Goal: Obtain resource: Download file/media

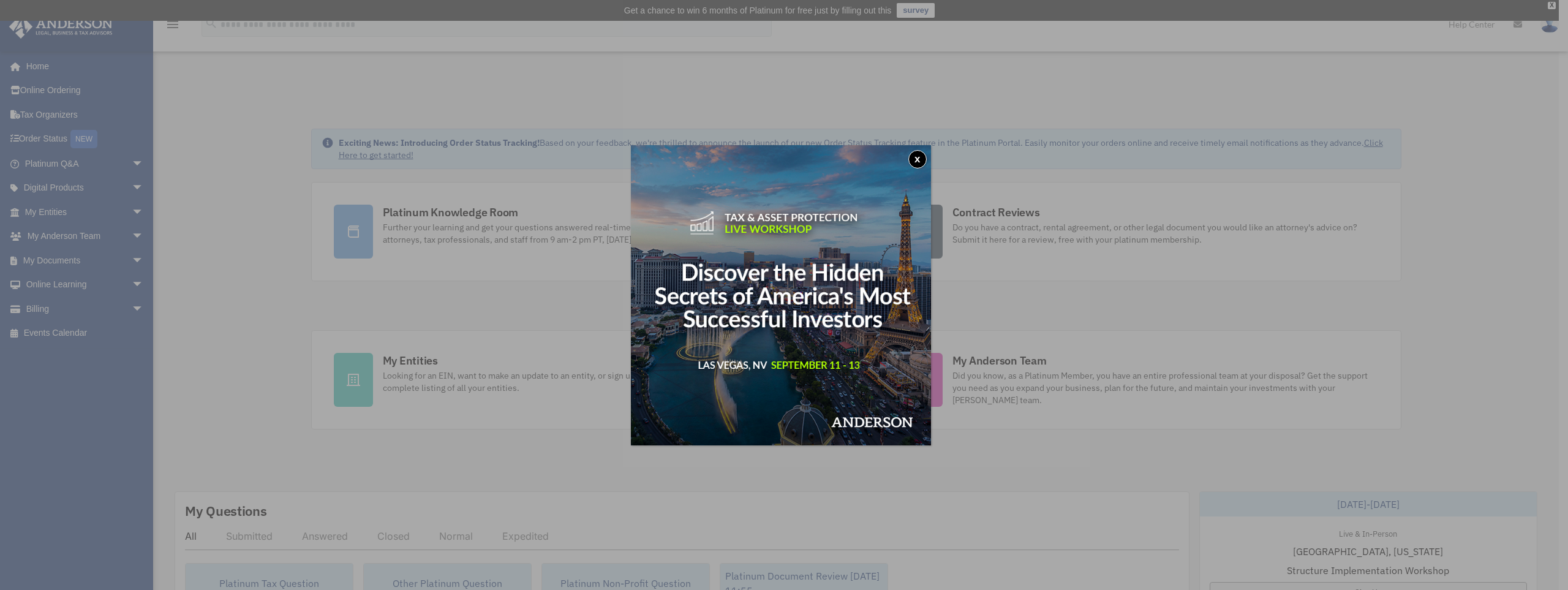
click at [98, 256] on div "x" at bounding box center [784, 295] width 1568 height 590
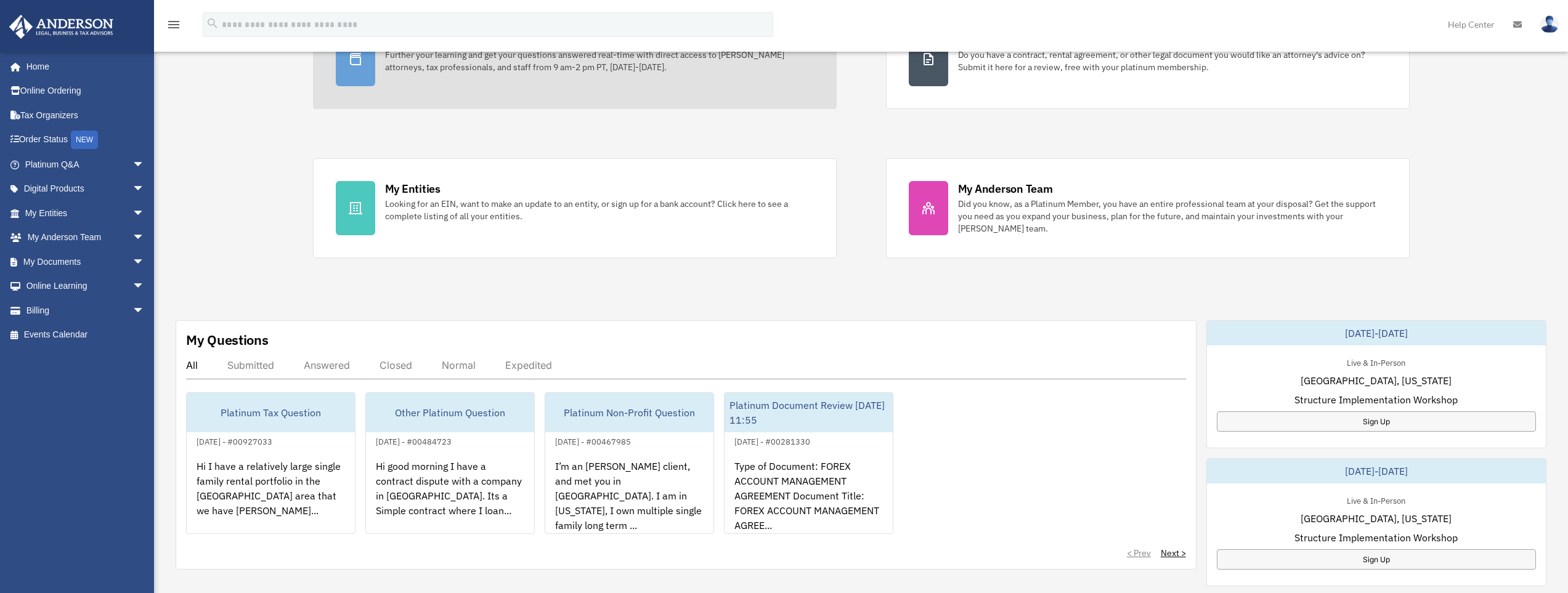
scroll to position [185, 0]
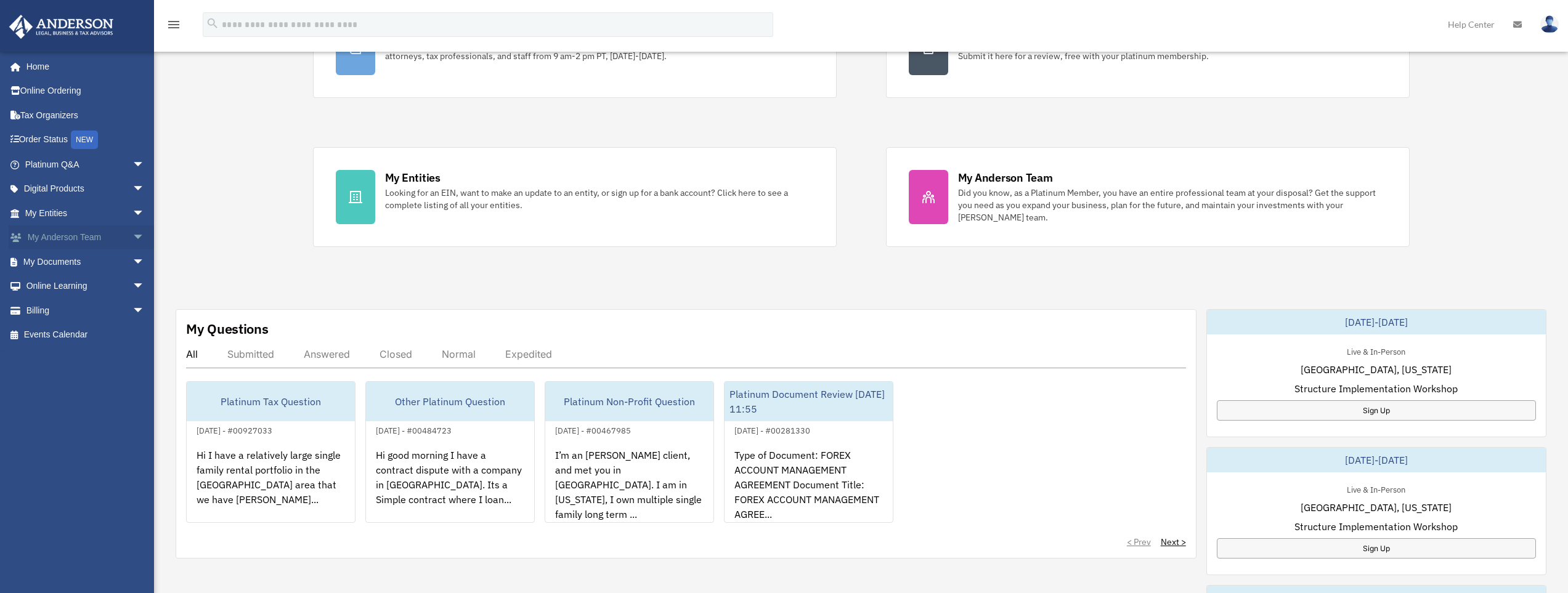
click at [133, 235] on span "arrow_drop_down" at bounding box center [145, 238] width 25 height 25
click at [133, 332] on span "arrow_drop_down" at bounding box center [145, 334] width 25 height 25
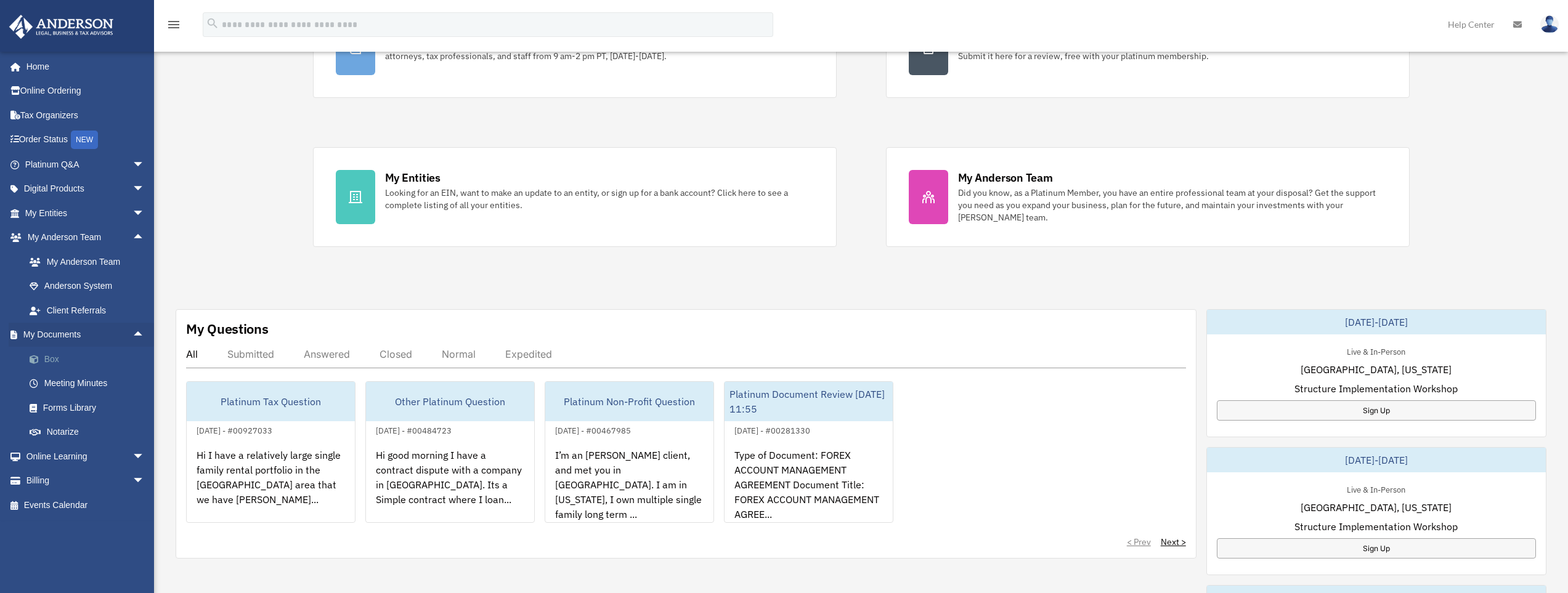
click at [56, 358] on link "Box" at bounding box center [90, 358] width 146 height 25
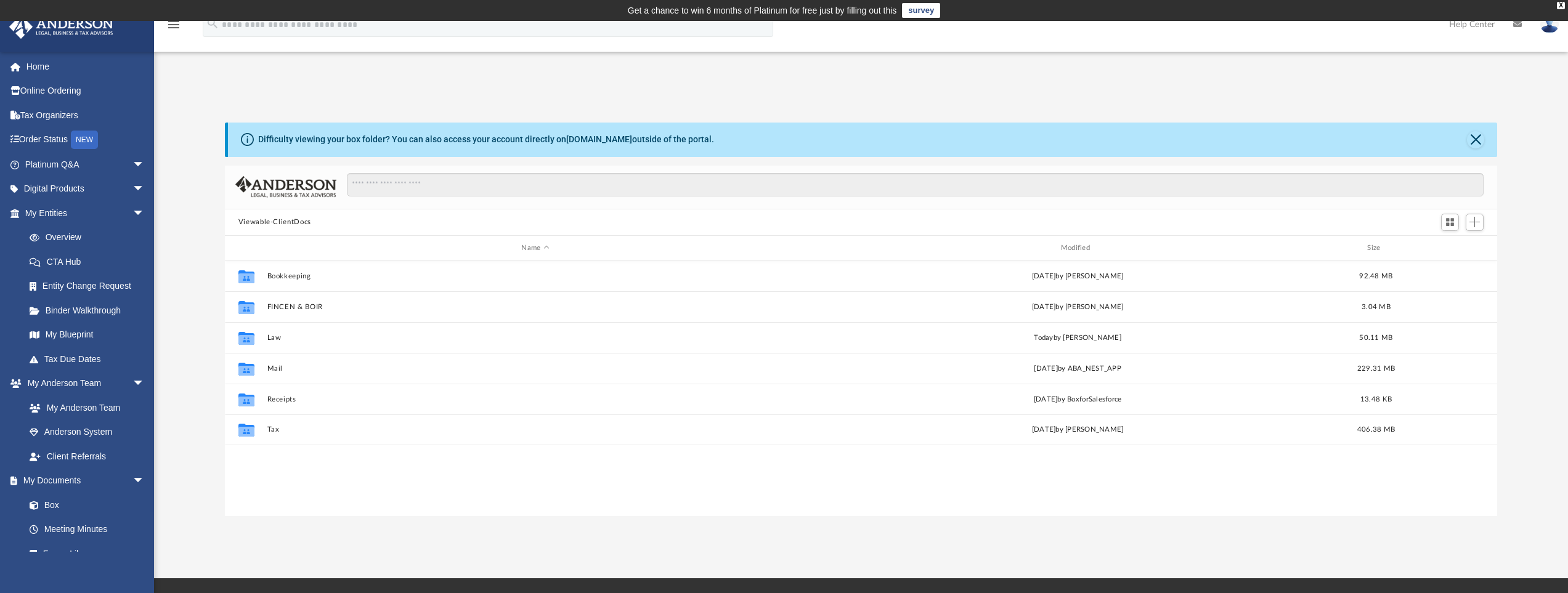
scroll to position [271, 1263]
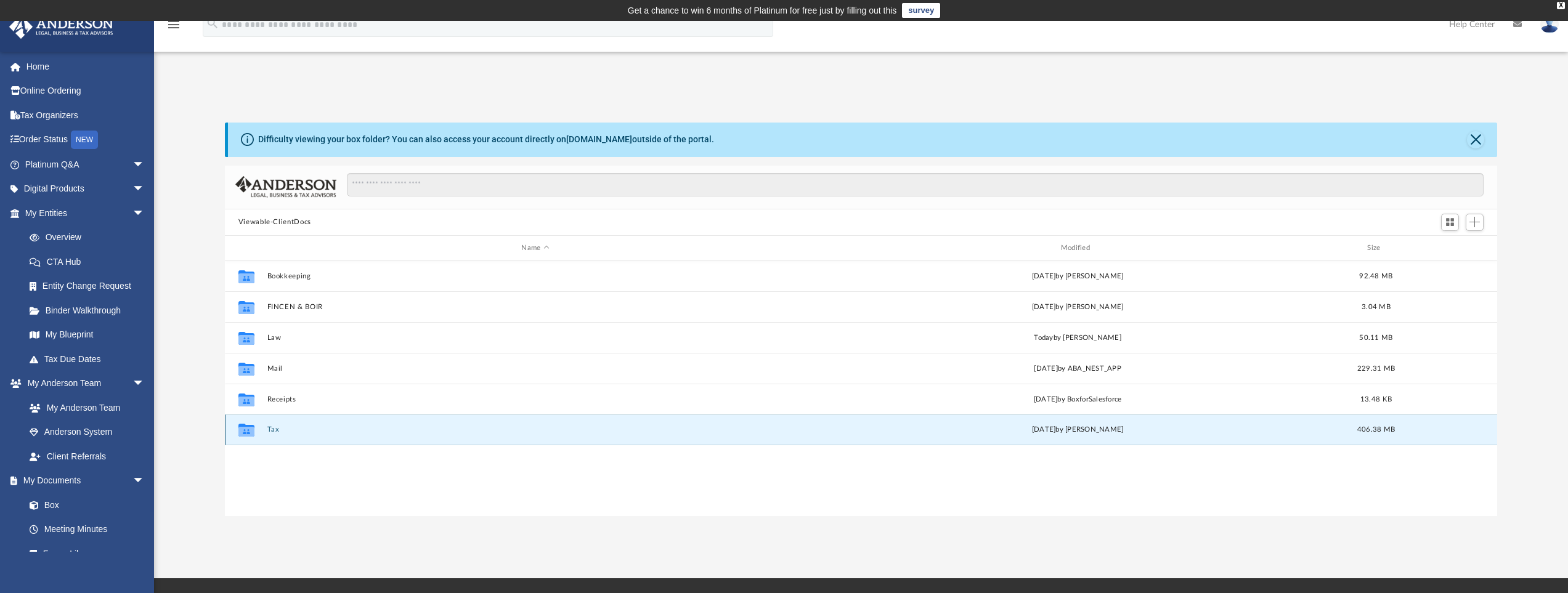
click at [273, 428] on button "Tax" at bounding box center [535, 430] width 536 height 8
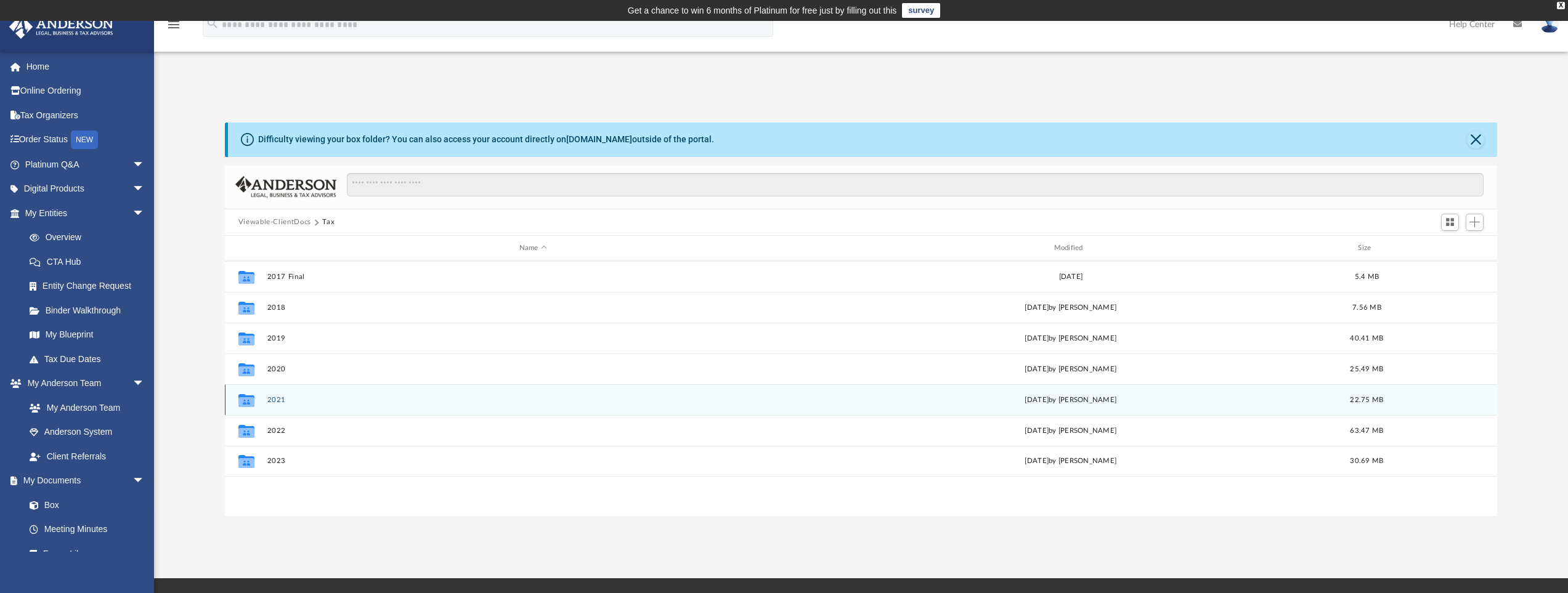
scroll to position [0, 0]
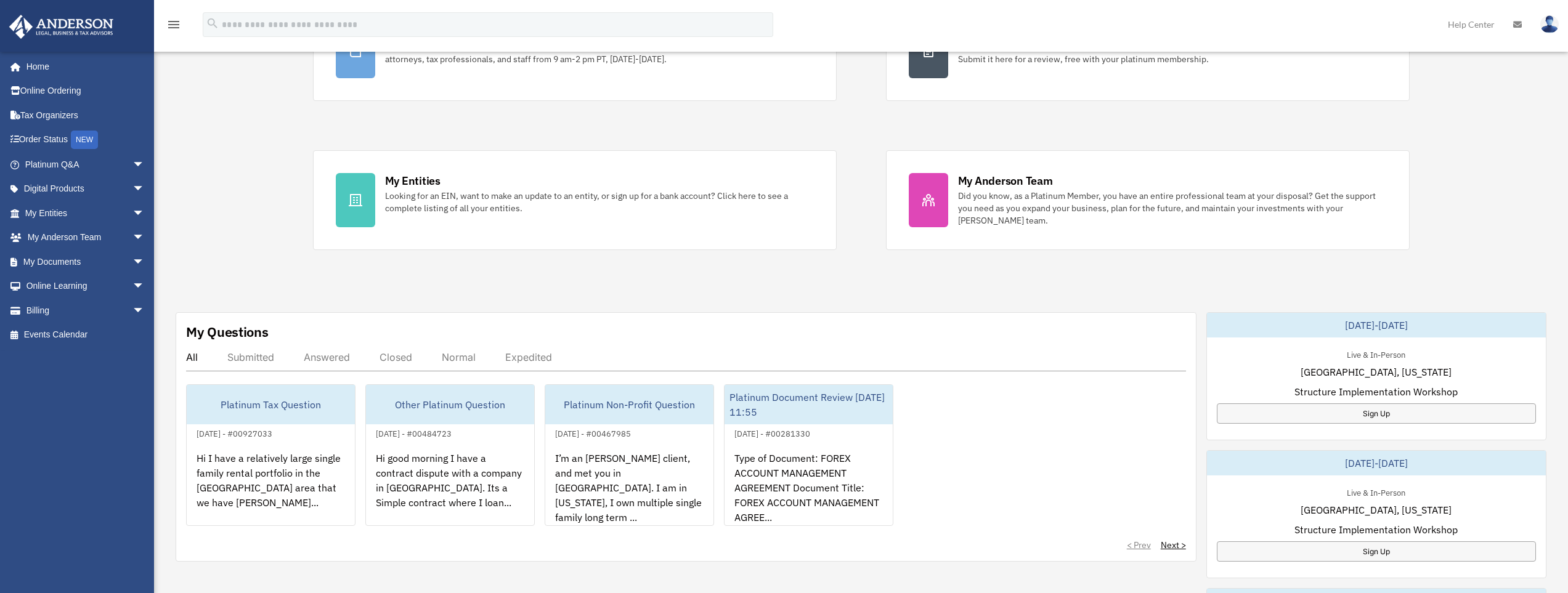
scroll to position [185, 0]
click at [133, 262] on span "arrow_drop_down" at bounding box center [145, 262] width 25 height 25
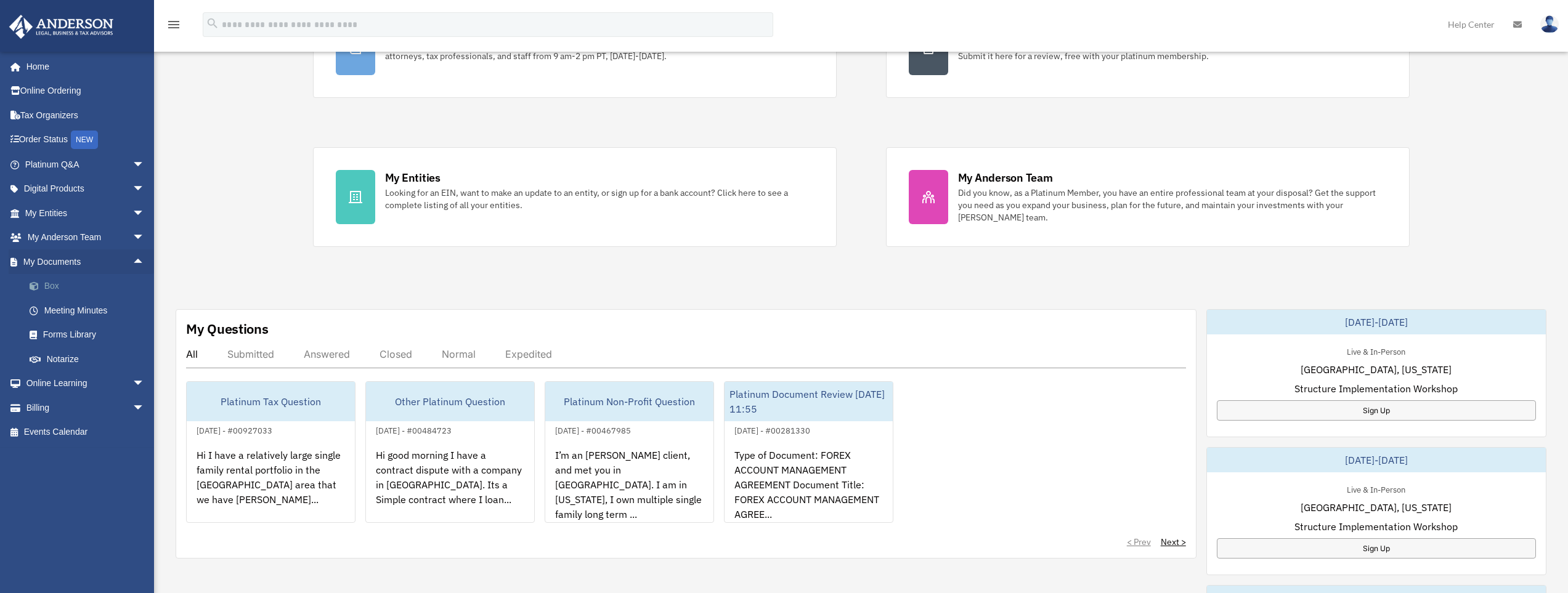
click at [51, 284] on link "Box" at bounding box center [90, 286] width 146 height 25
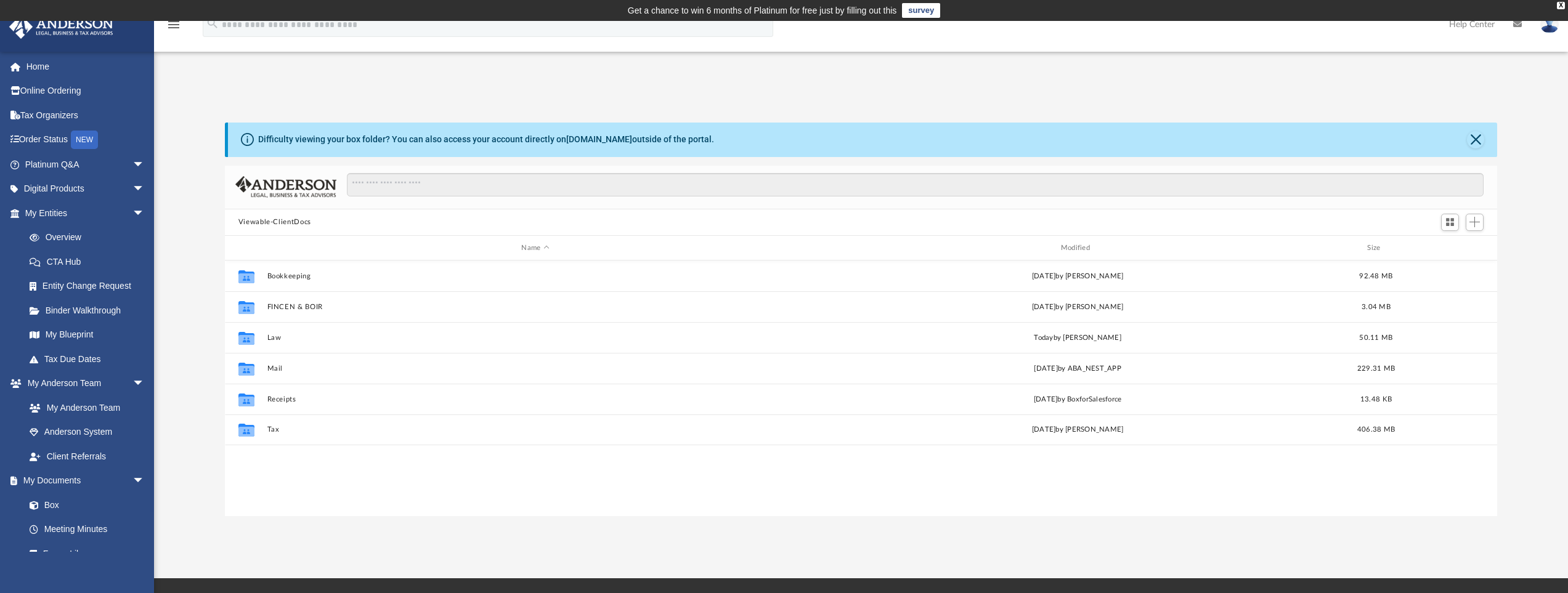
scroll to position [271, 1263]
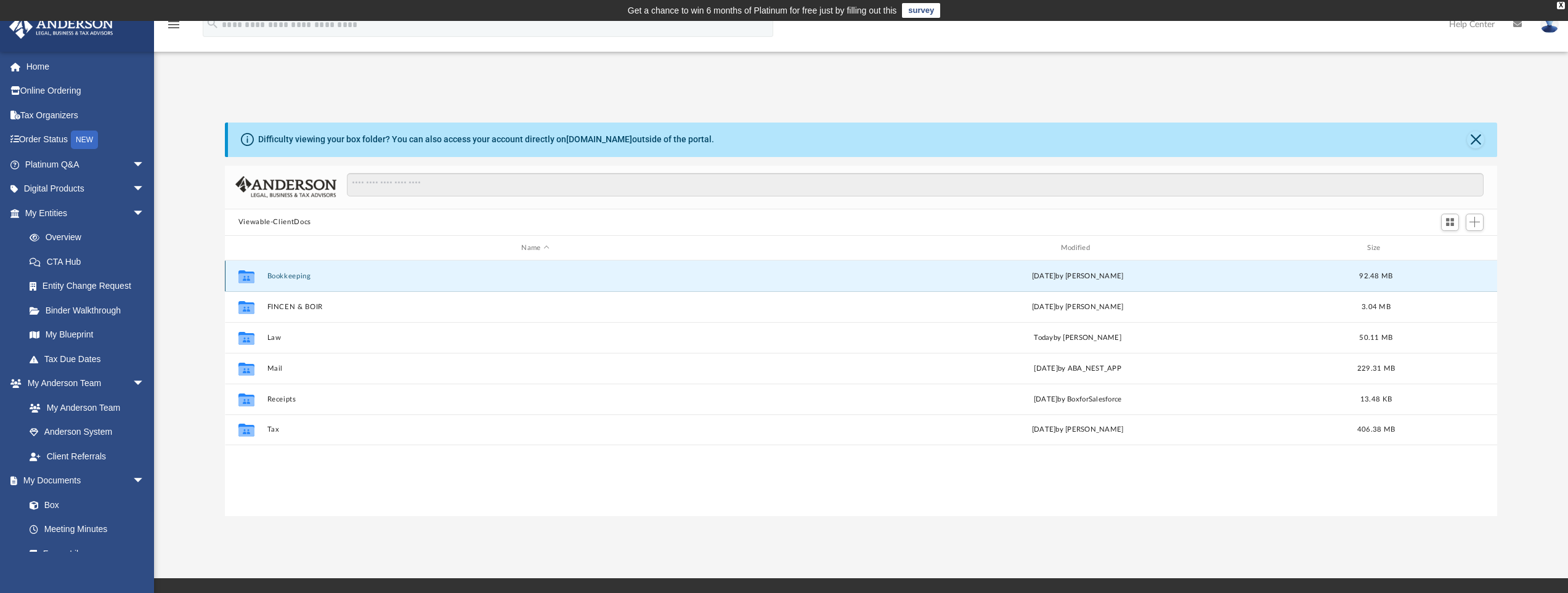
click at [293, 278] on button "Bookkeeping" at bounding box center [535, 276] width 536 height 8
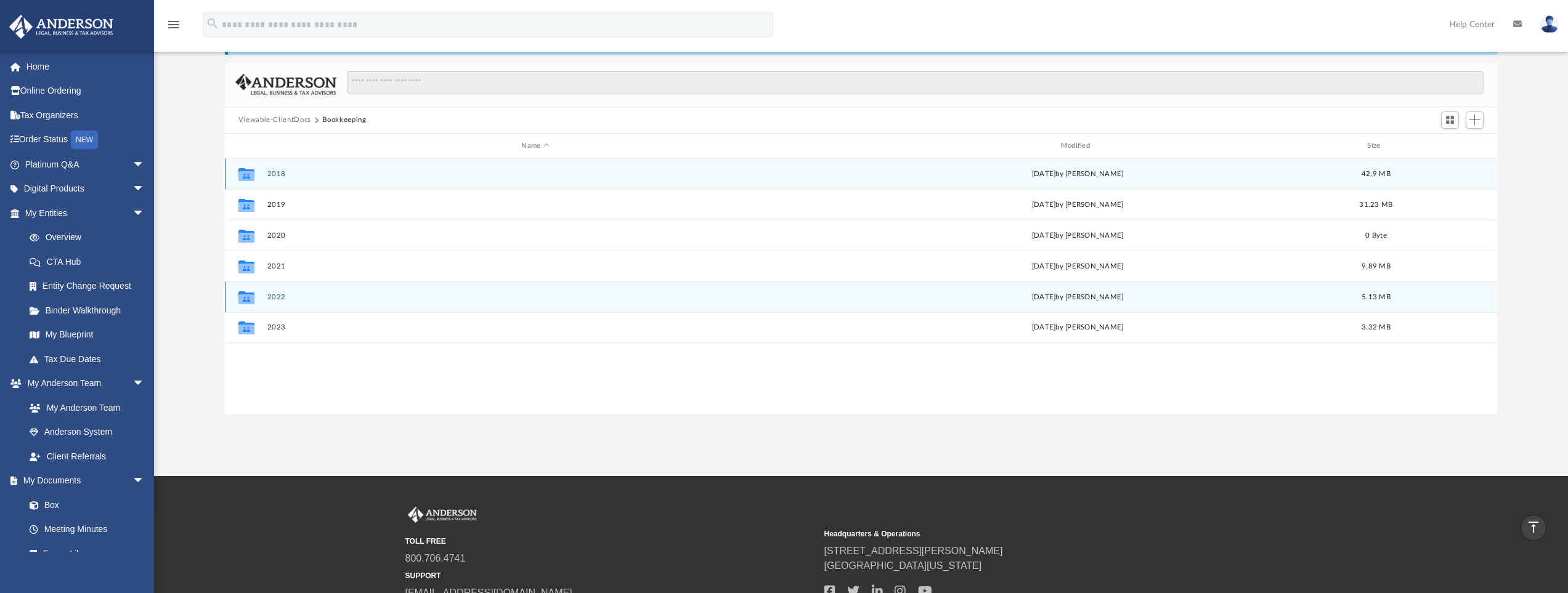
scroll to position [0, 0]
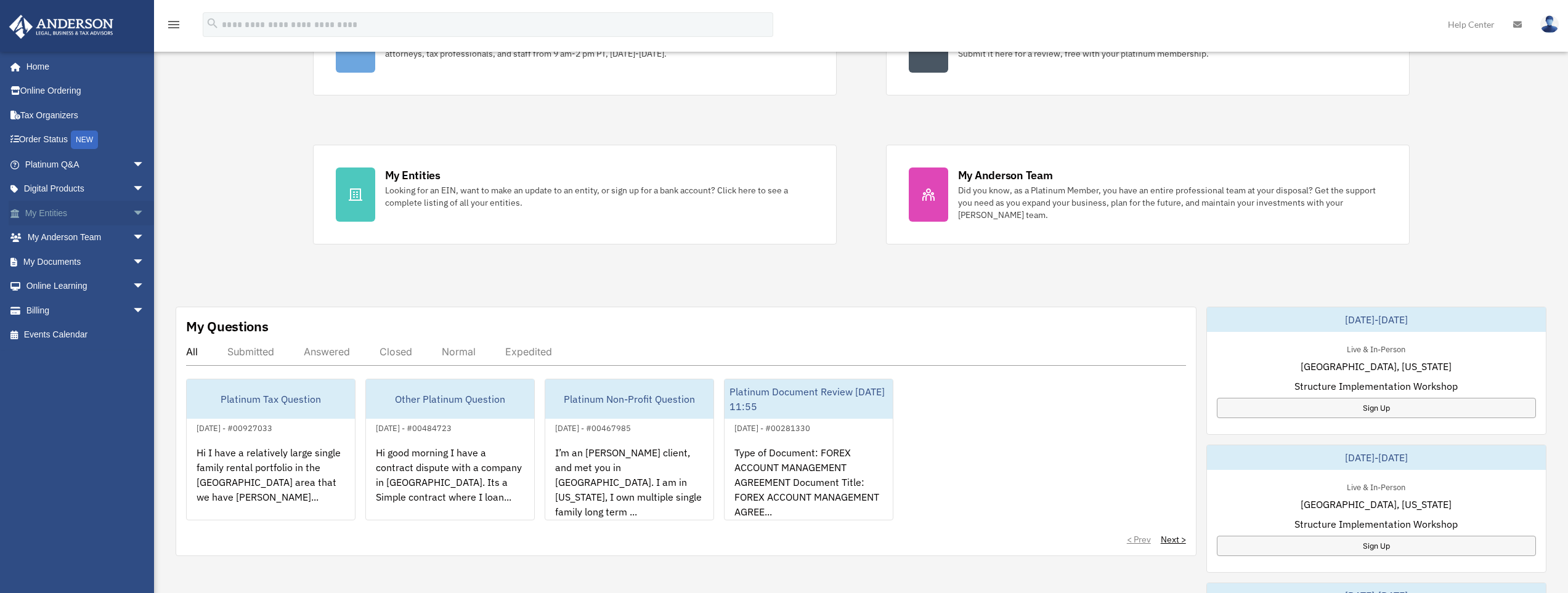
scroll to position [185, 0]
click at [133, 262] on span "arrow_drop_down" at bounding box center [145, 262] width 25 height 25
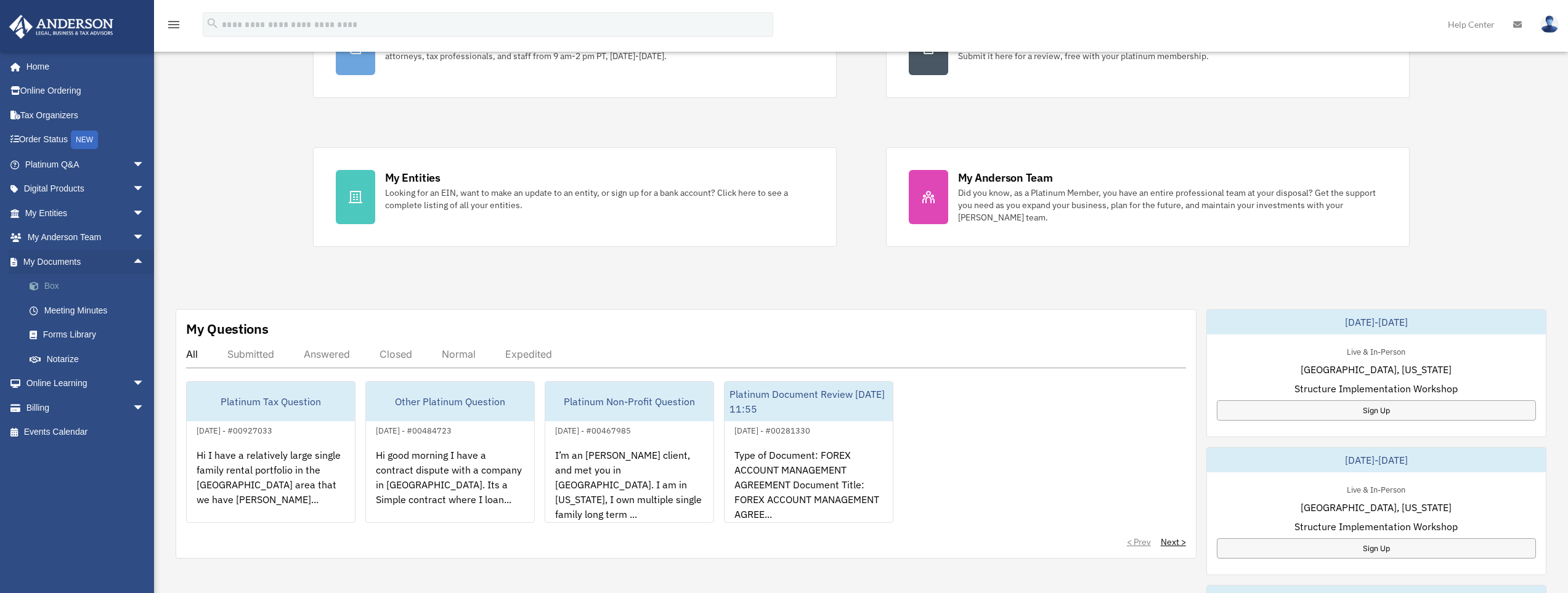
click at [53, 285] on link "Box" at bounding box center [90, 286] width 146 height 25
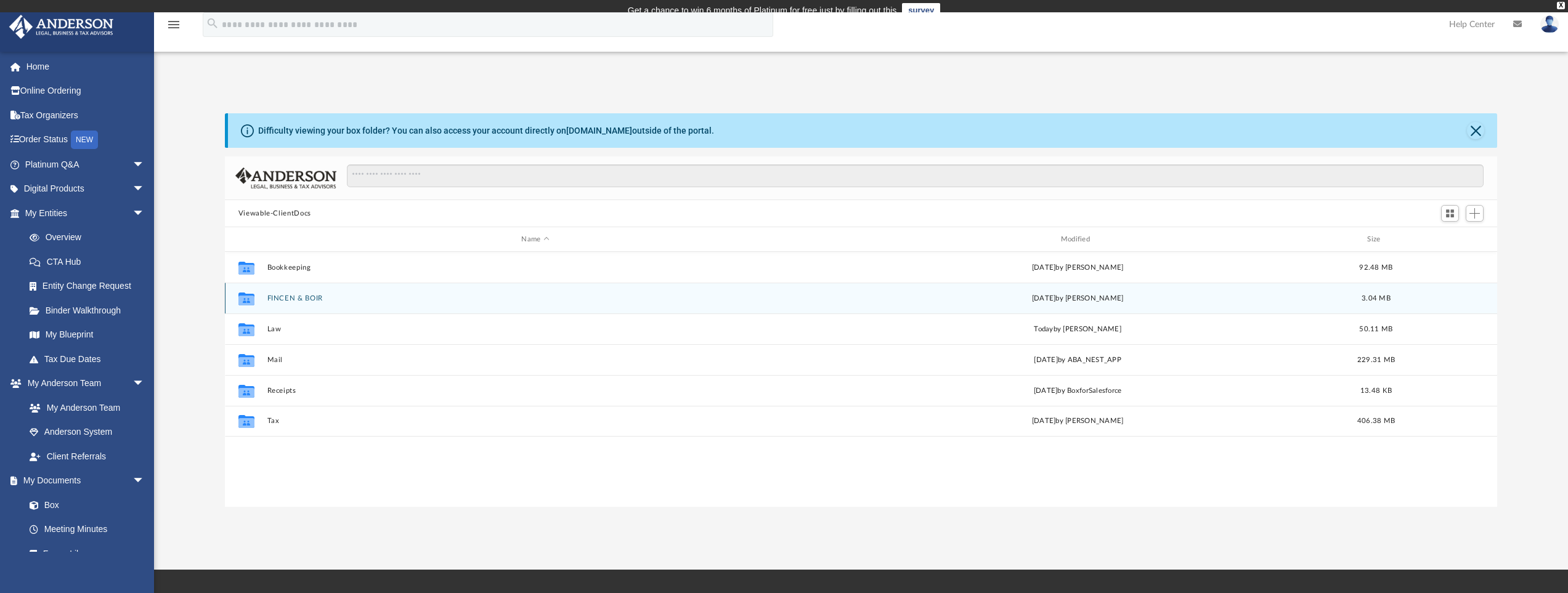
scroll to position [271, 1263]
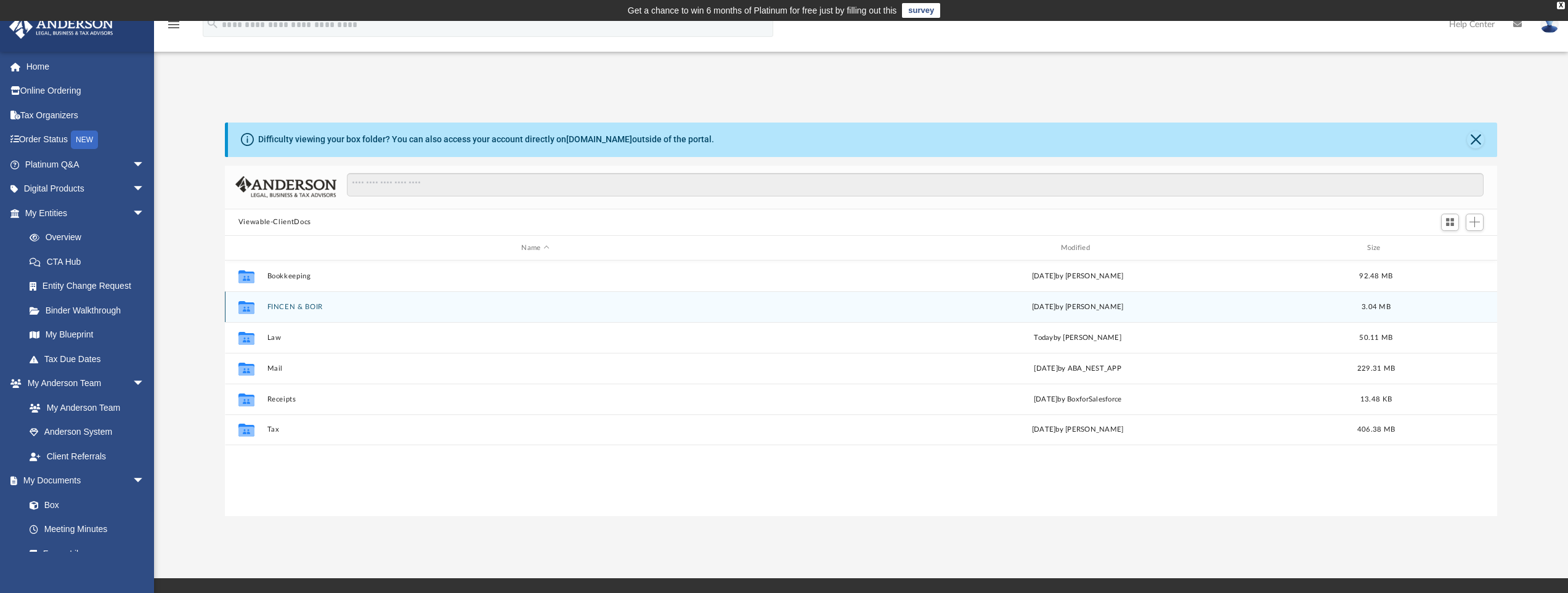
click at [301, 307] on button "FINCEN & BOIR" at bounding box center [535, 307] width 536 height 8
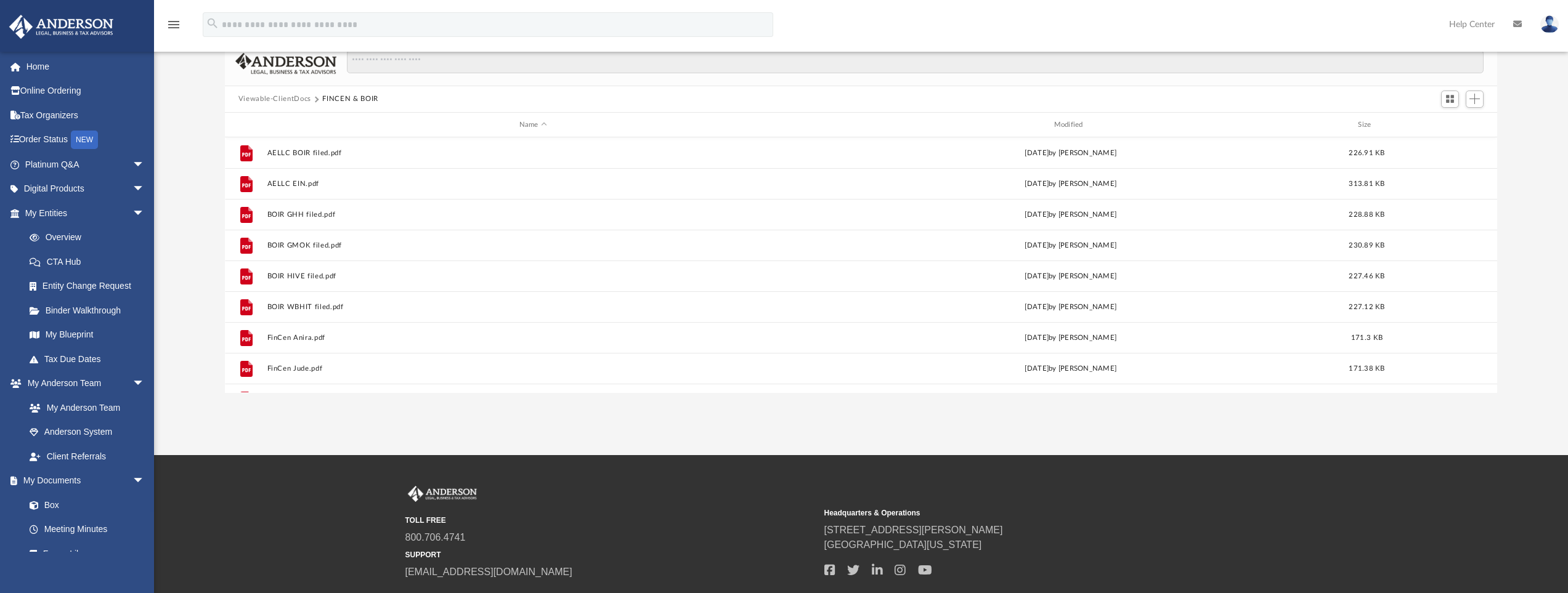
scroll to position [176, 0]
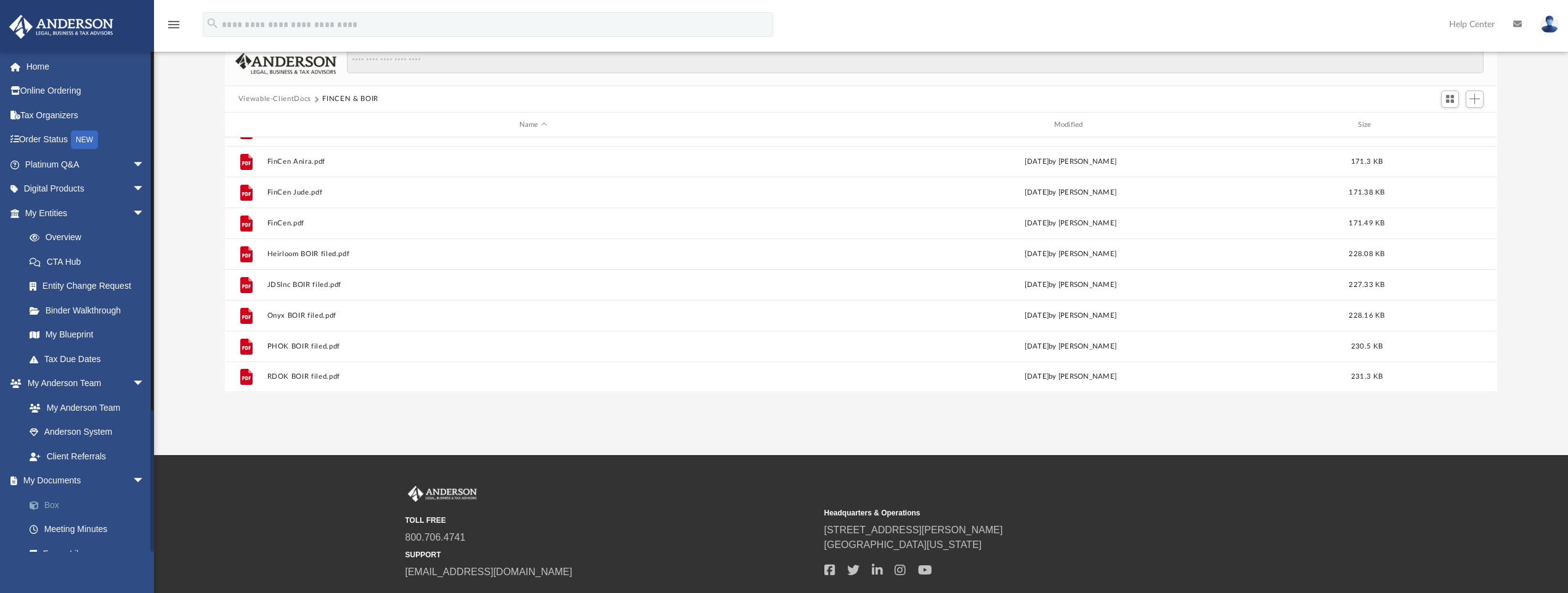
click at [48, 505] on link "Box" at bounding box center [90, 505] width 146 height 25
click at [47, 504] on link "Box" at bounding box center [90, 505] width 146 height 25
click at [297, 98] on button "Viewable-ClientDocs" at bounding box center [275, 99] width 73 height 11
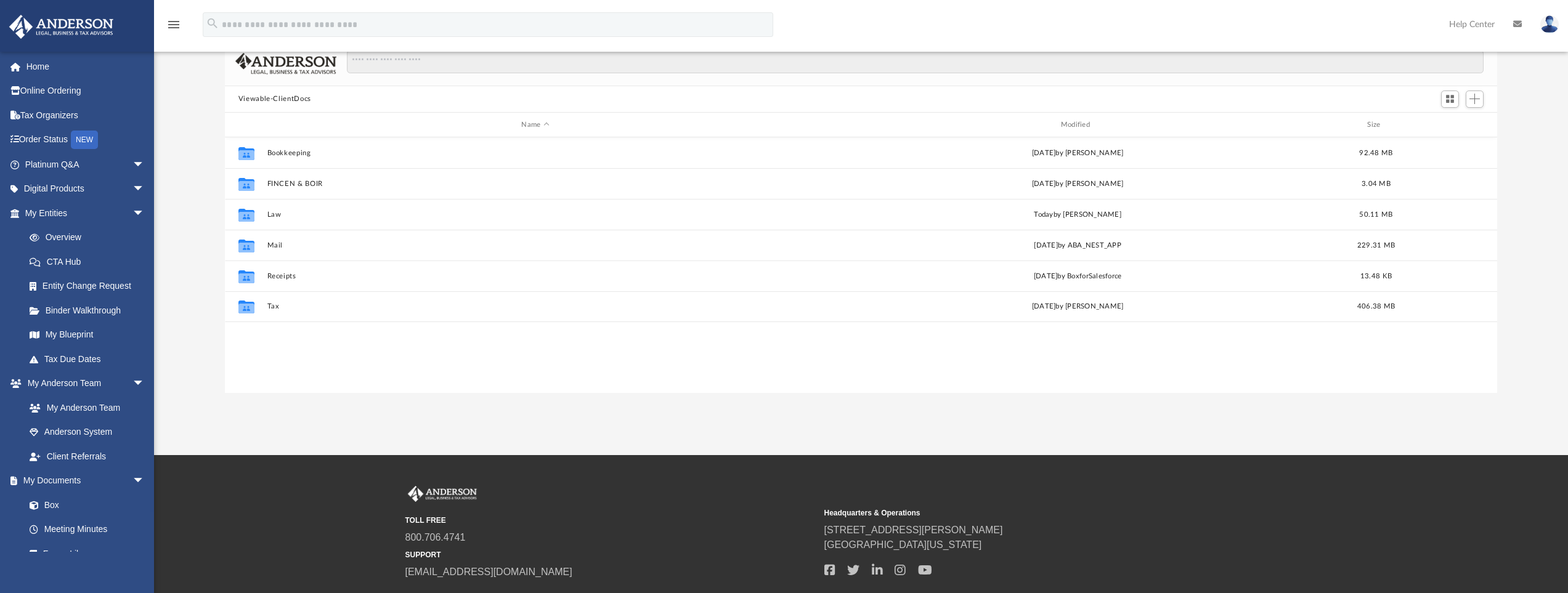
scroll to position [0, 0]
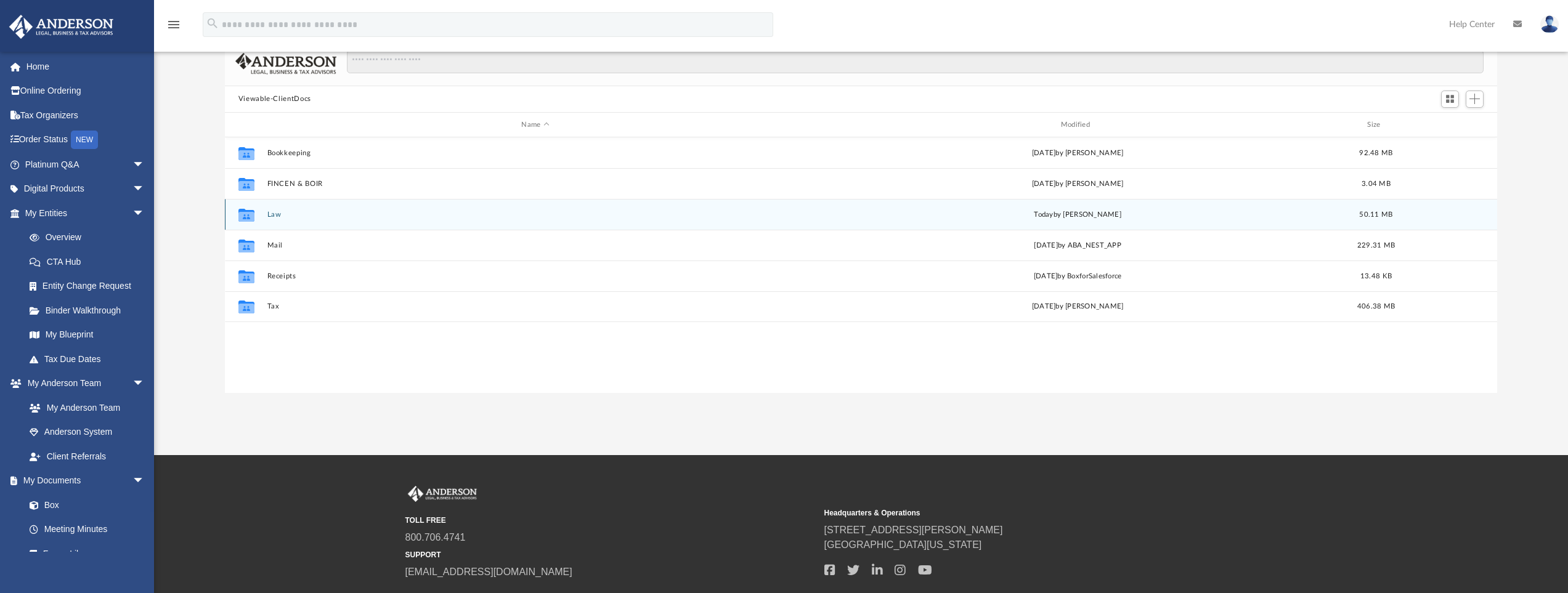
click at [276, 215] on button "Law" at bounding box center [535, 215] width 536 height 8
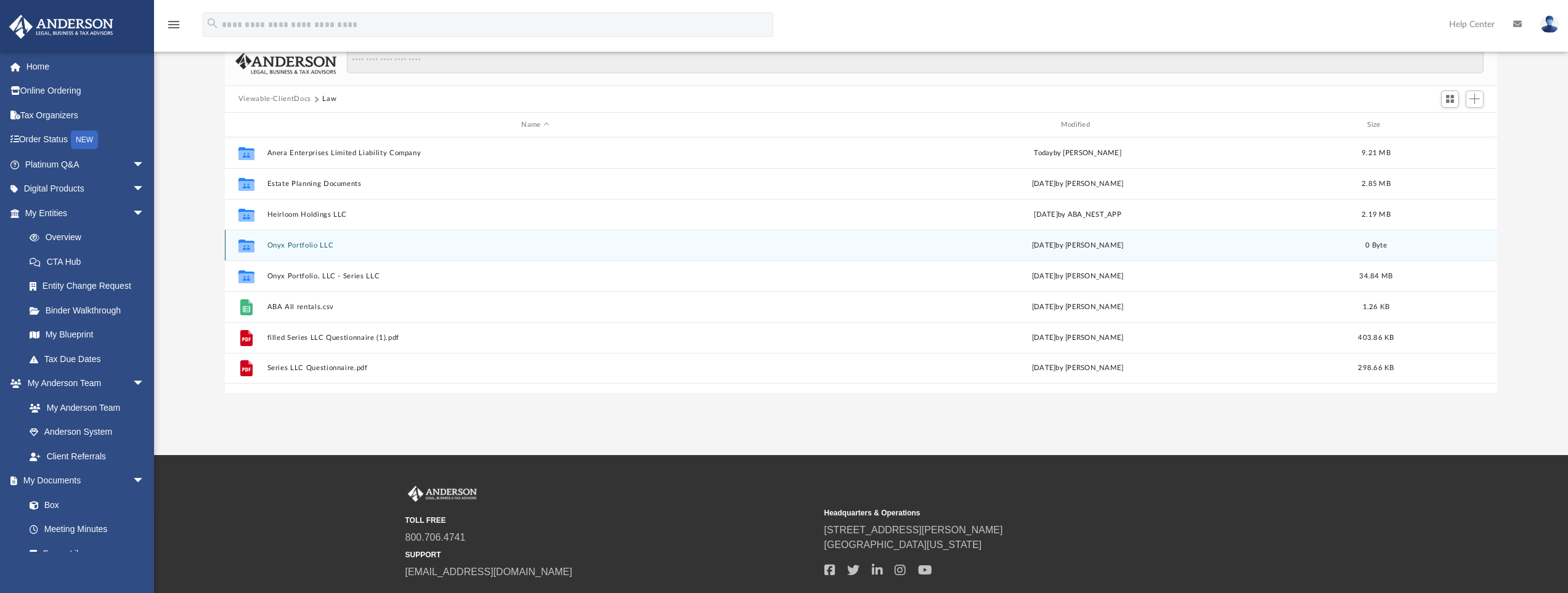
click at [300, 242] on button "Onyx Portfolio LLC" at bounding box center [535, 245] width 536 height 8
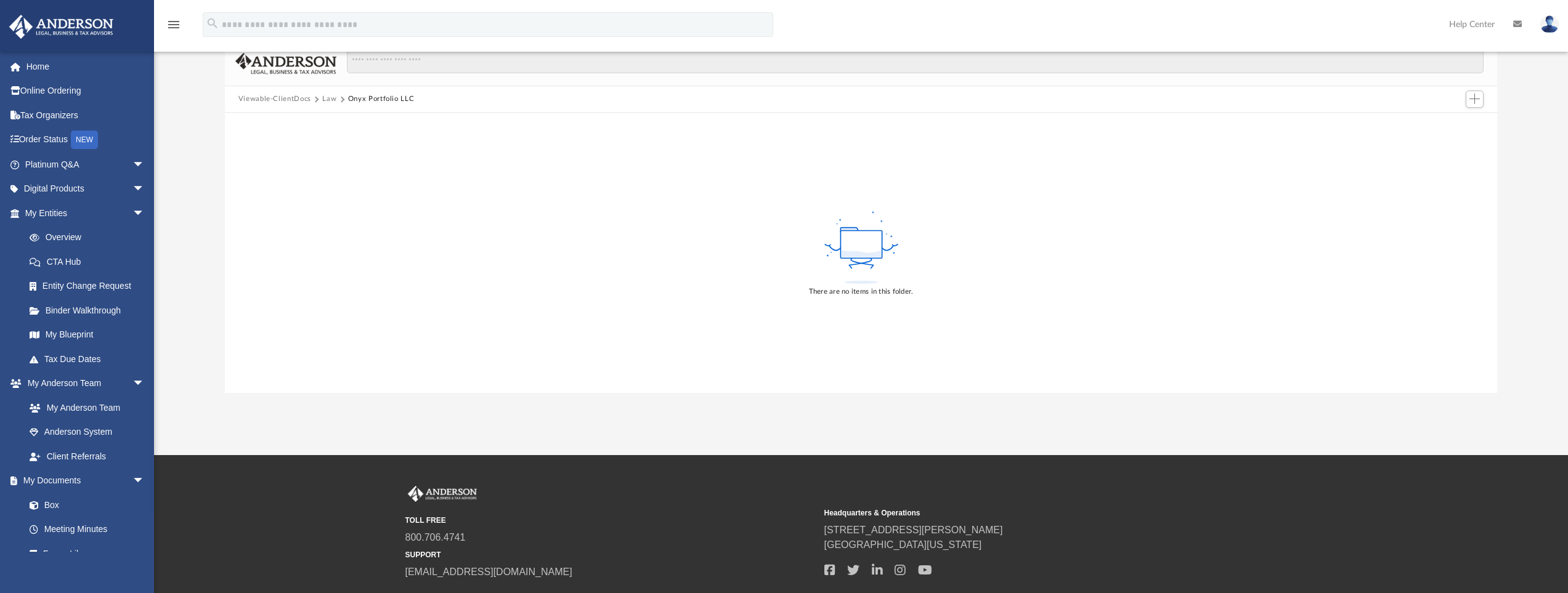
click at [327, 96] on button "Law" at bounding box center [329, 99] width 14 height 11
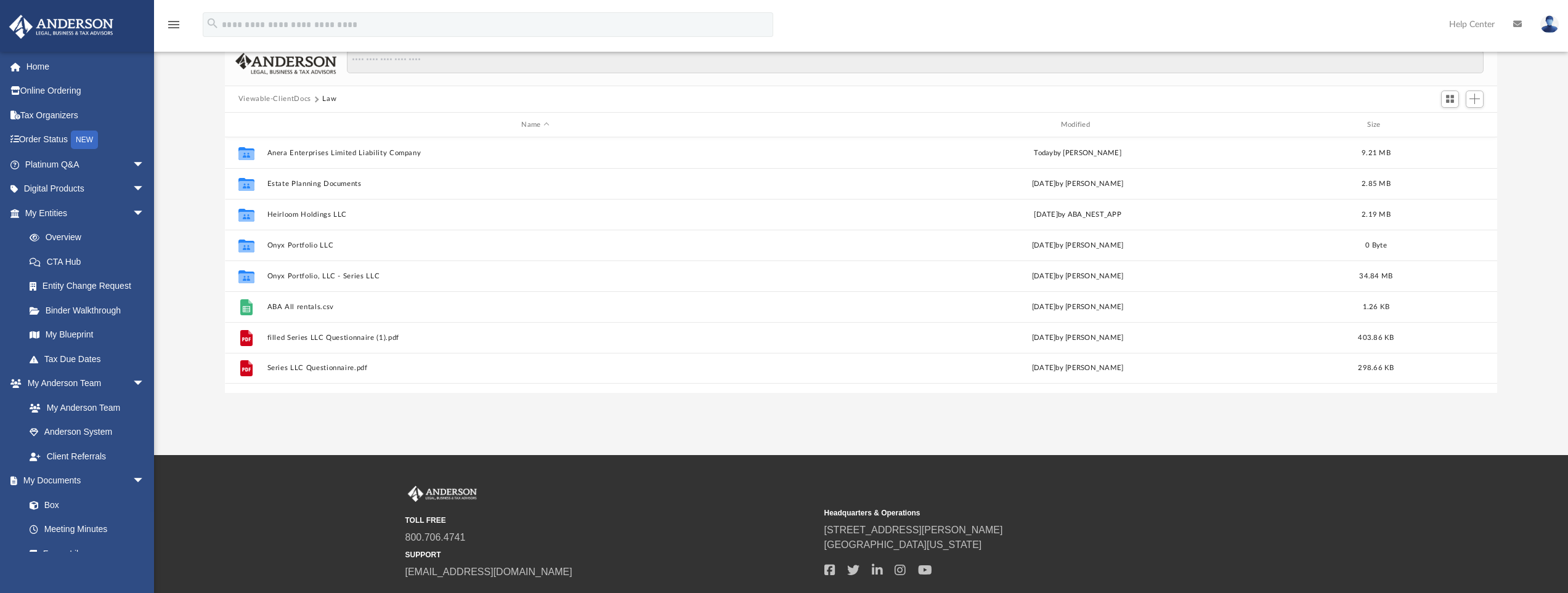
scroll to position [271, 1263]
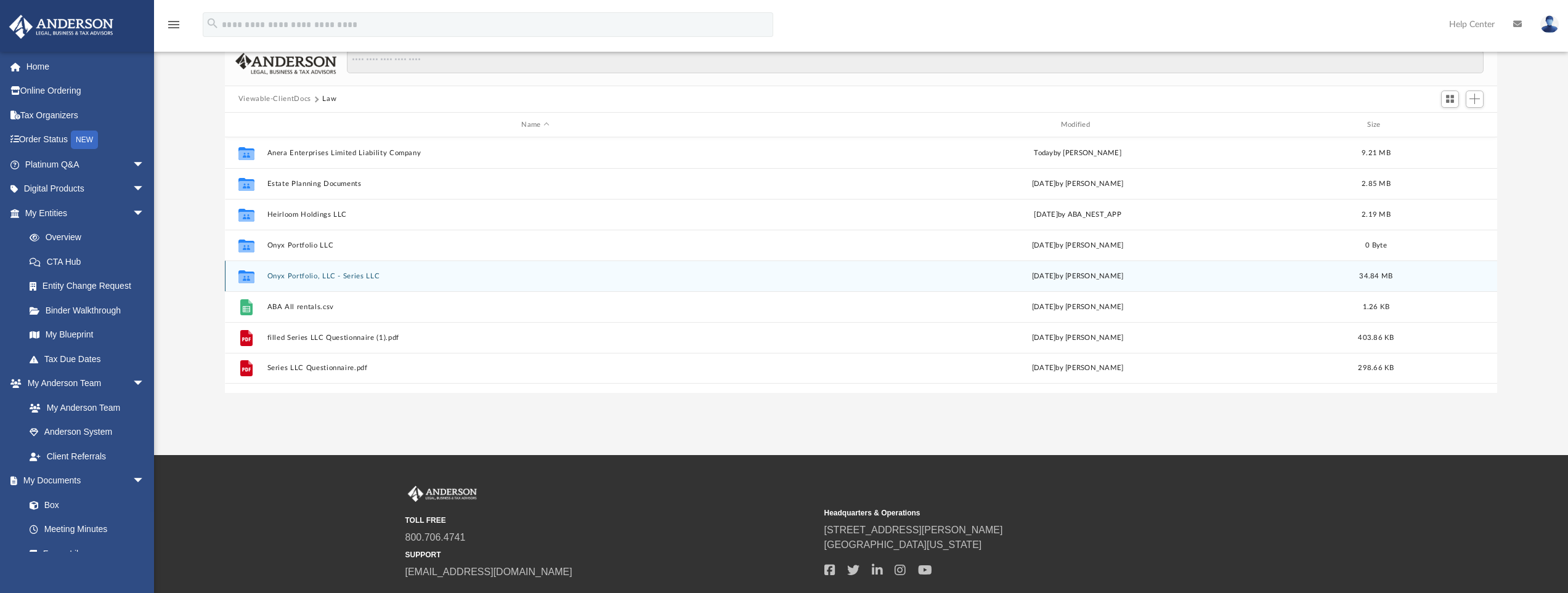
click at [297, 277] on button "Onyx Portfolio, LLC - Series LLC" at bounding box center [535, 276] width 536 height 8
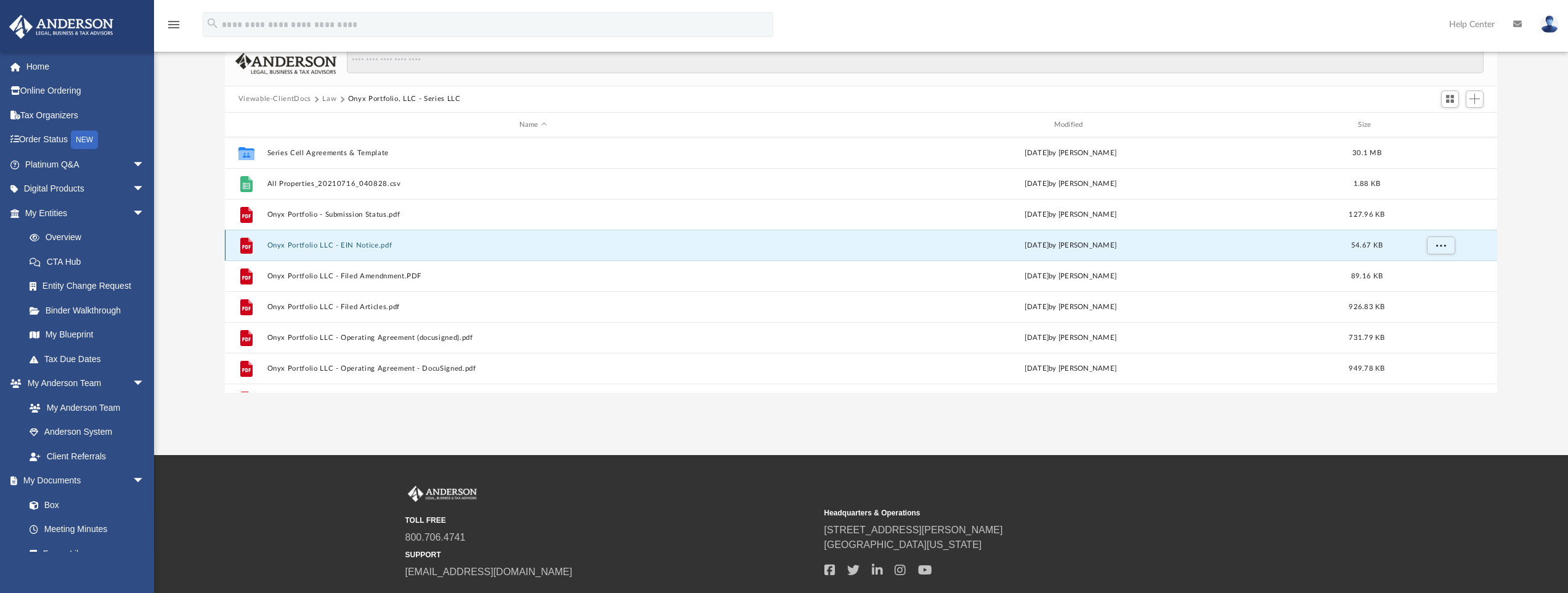
click at [337, 246] on button "Onyx Portfolio LLC - EIN Notice.pdf" at bounding box center [533, 245] width 532 height 8
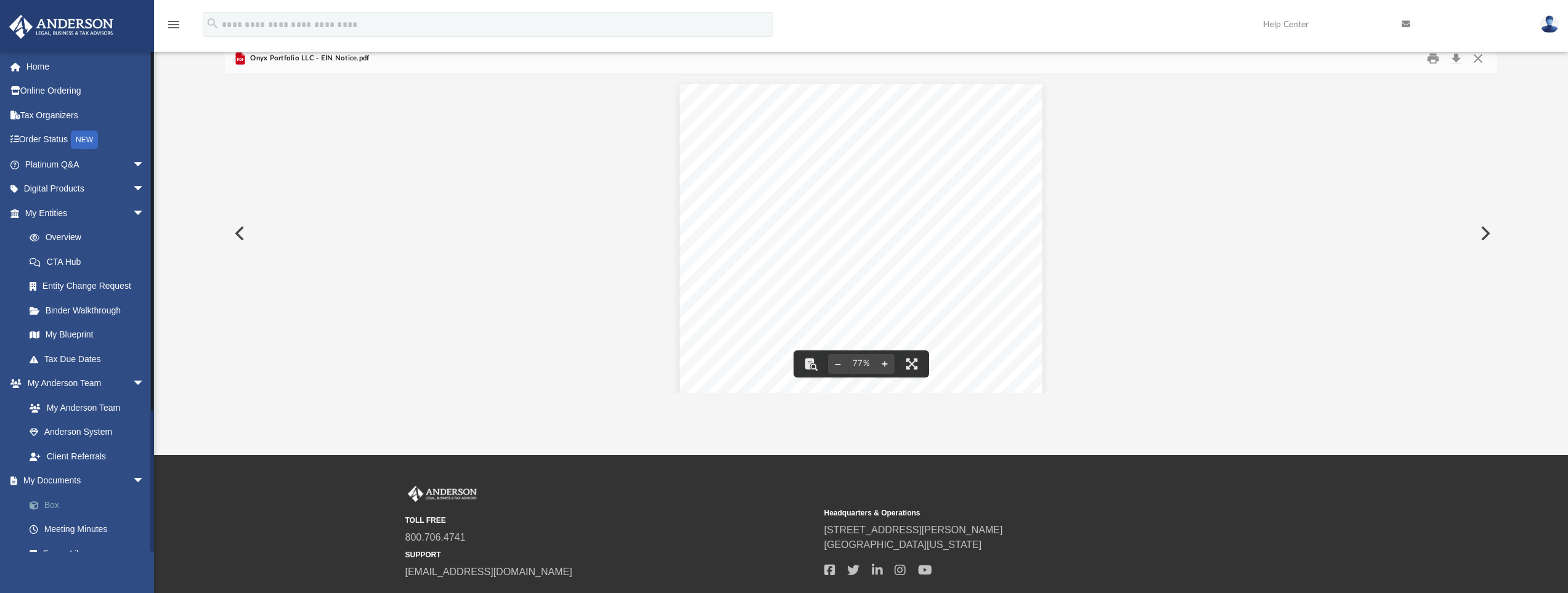
click at [50, 503] on link "Box" at bounding box center [90, 505] width 146 height 25
click at [50, 504] on link "Box" at bounding box center [90, 505] width 146 height 25
click at [1479, 59] on button "Close" at bounding box center [1478, 58] width 22 height 19
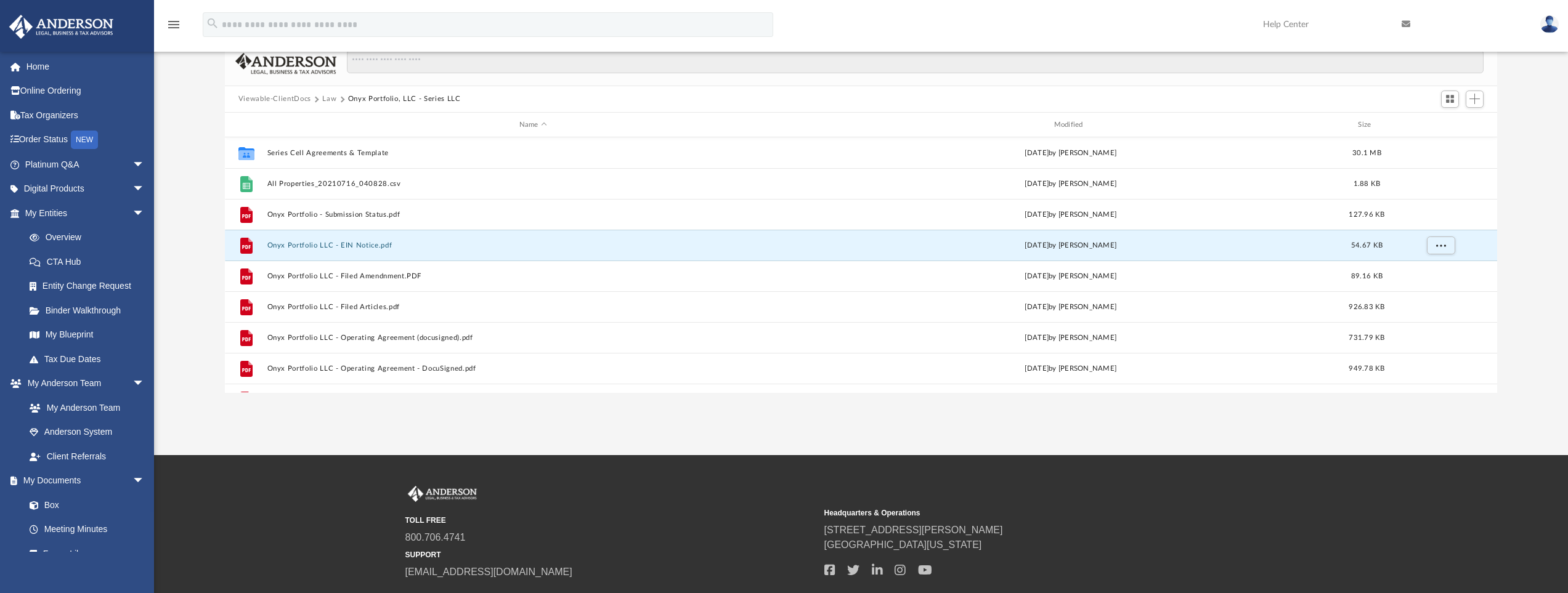
click at [294, 99] on button "Viewable-ClientDocs" at bounding box center [275, 99] width 73 height 11
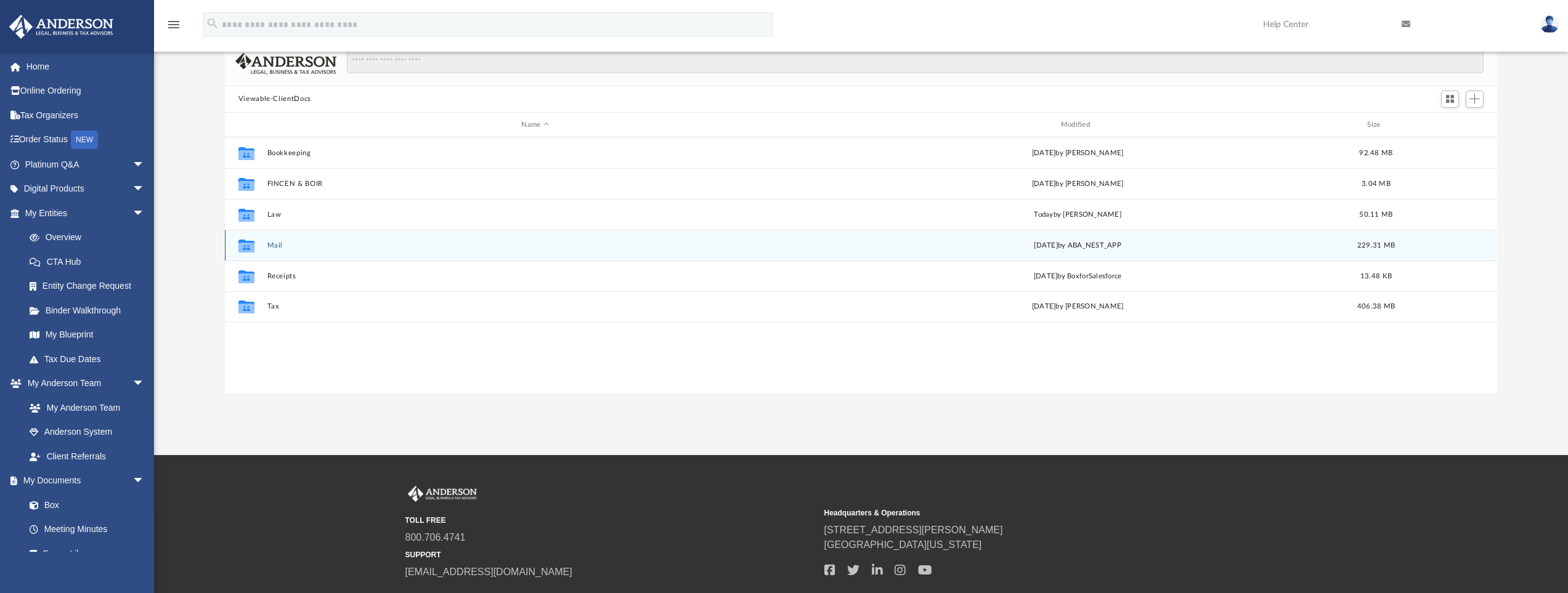
click at [276, 242] on button "Mail" at bounding box center [535, 245] width 536 height 8
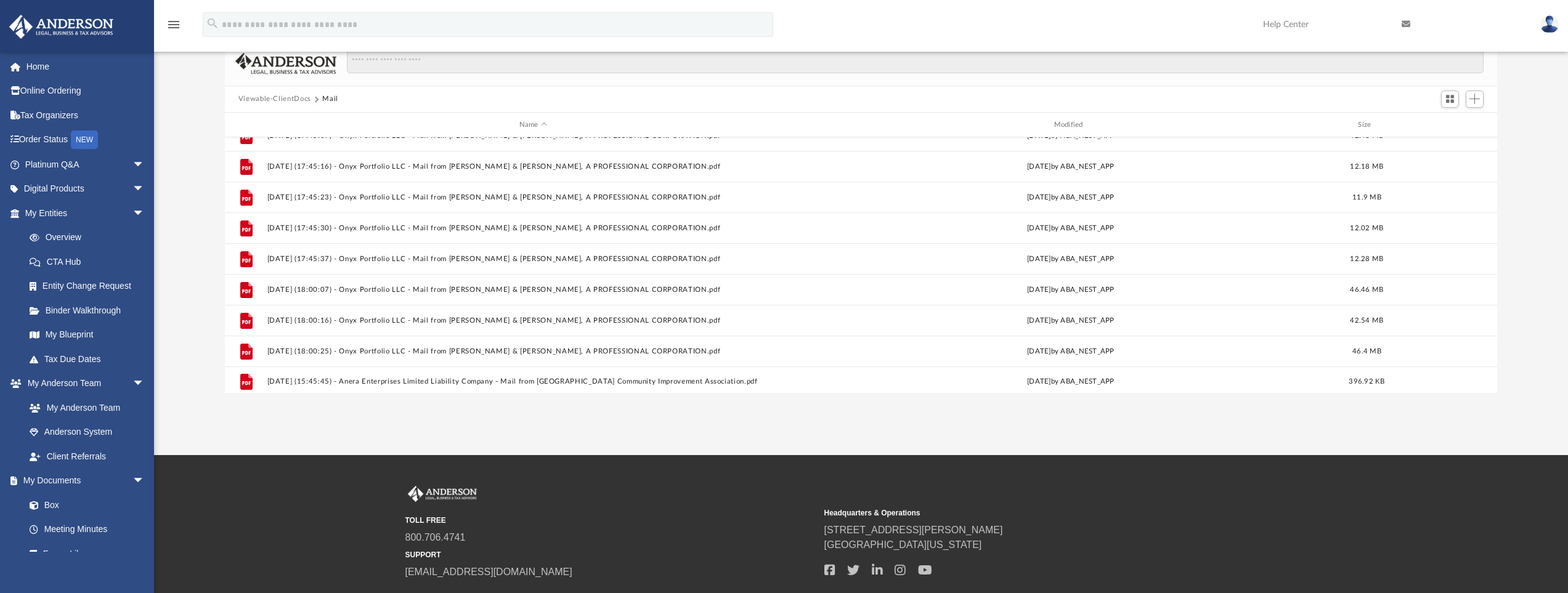
scroll to position [269, 0]
click at [292, 96] on button "Viewable-ClientDocs" at bounding box center [275, 99] width 73 height 11
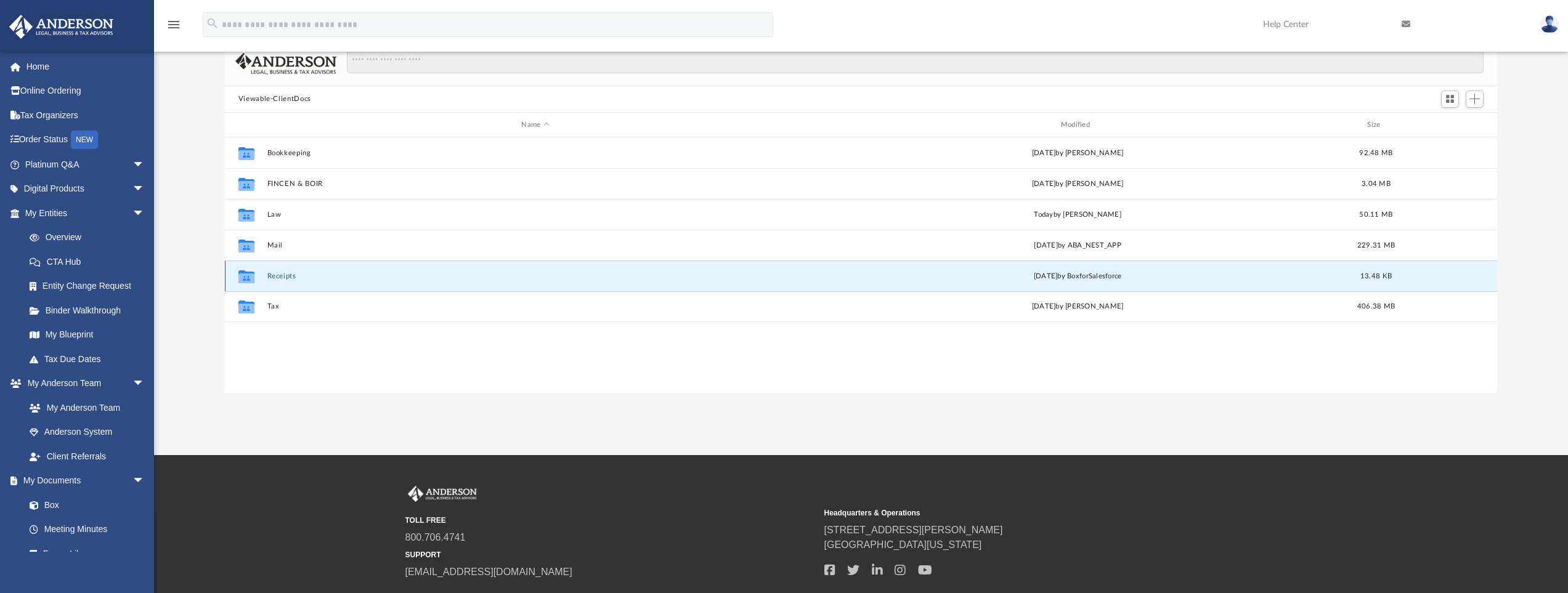
click at [279, 275] on button "Receipts" at bounding box center [535, 276] width 536 height 8
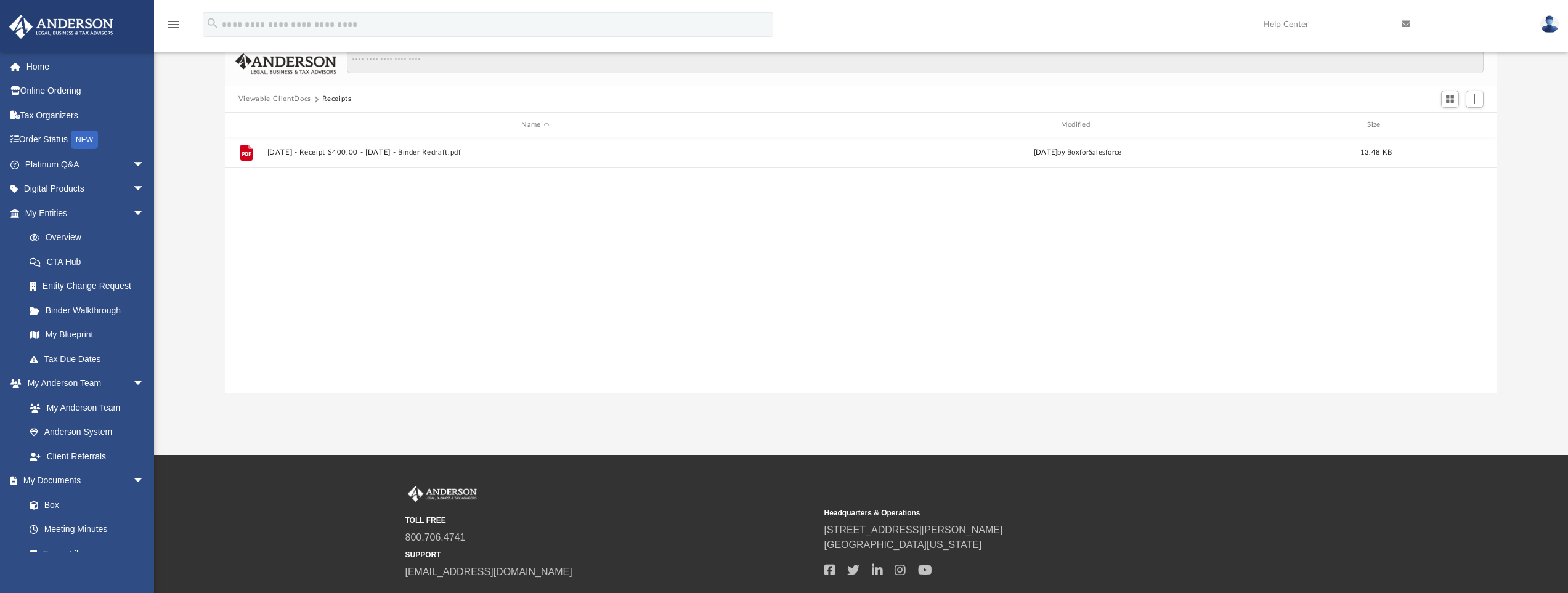
click at [269, 94] on button "Viewable-ClientDocs" at bounding box center [275, 99] width 73 height 11
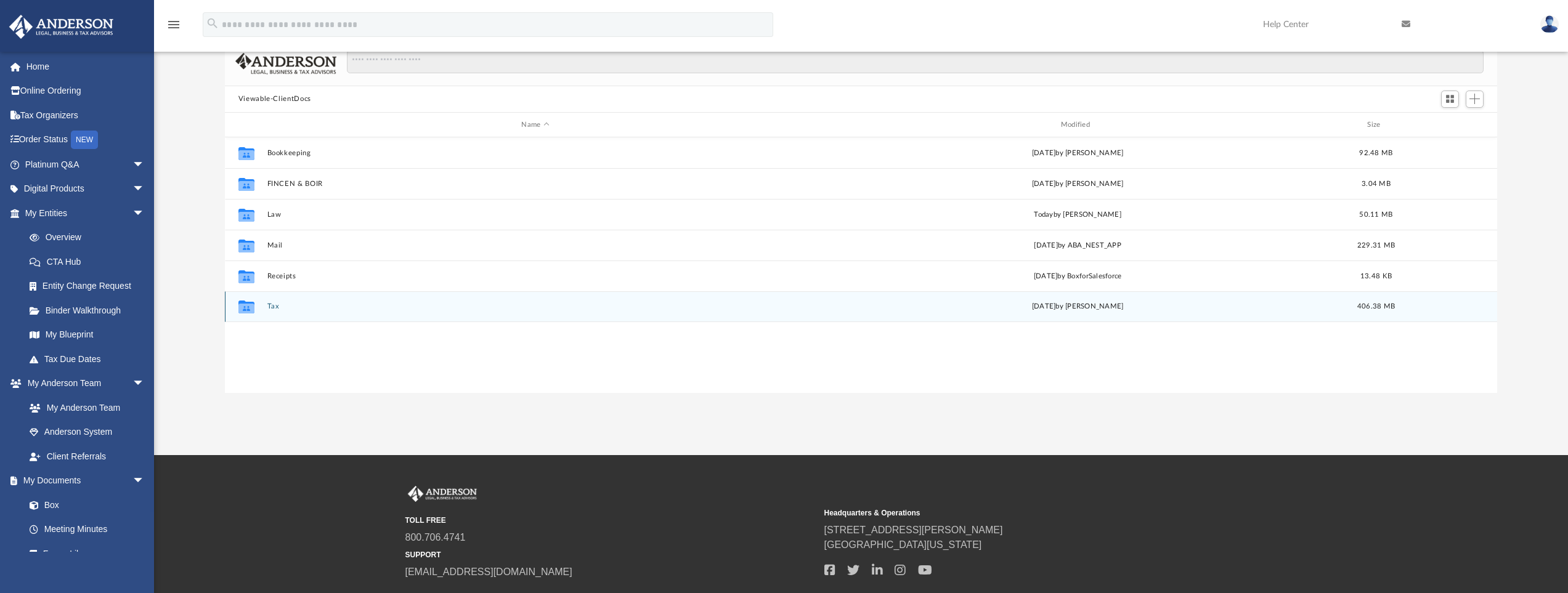
click at [264, 307] on div "Collaborated Folder Tax Thu May 1 2025 by Carl Greco 406.38 MB" at bounding box center [860, 306] width 1272 height 30
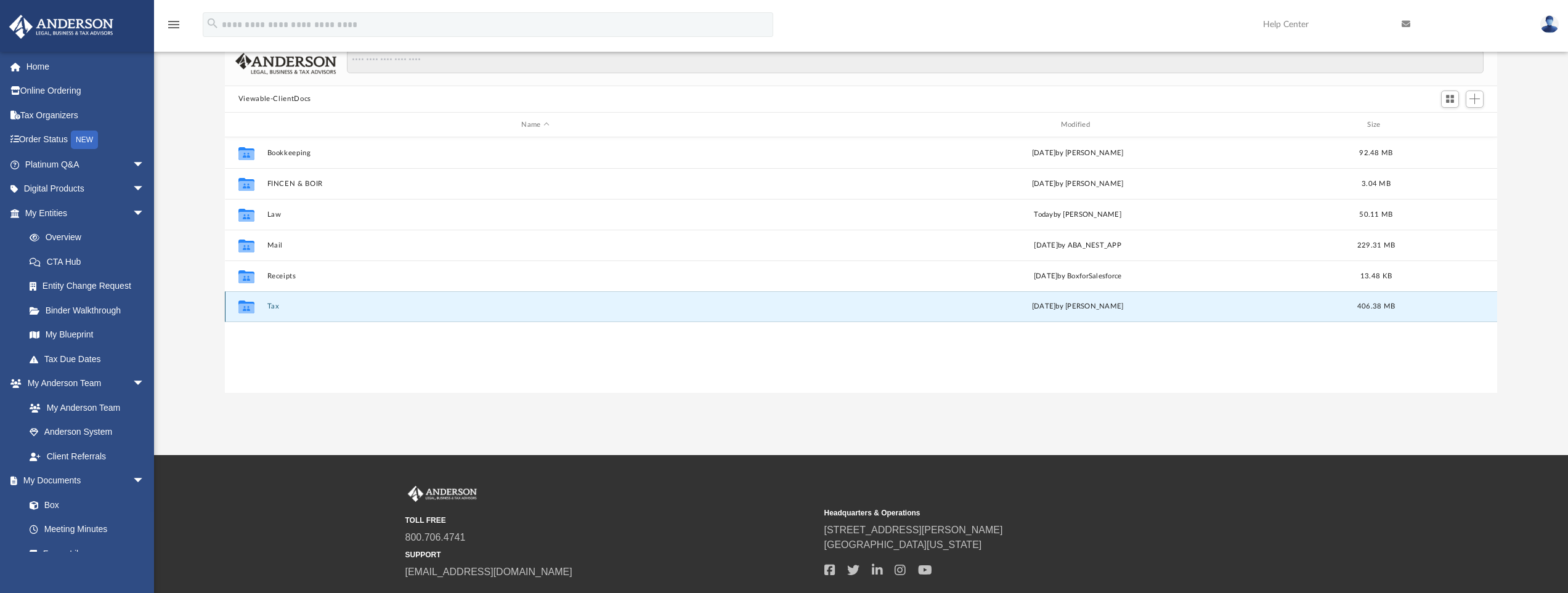
click at [276, 304] on button "Tax" at bounding box center [535, 307] width 536 height 8
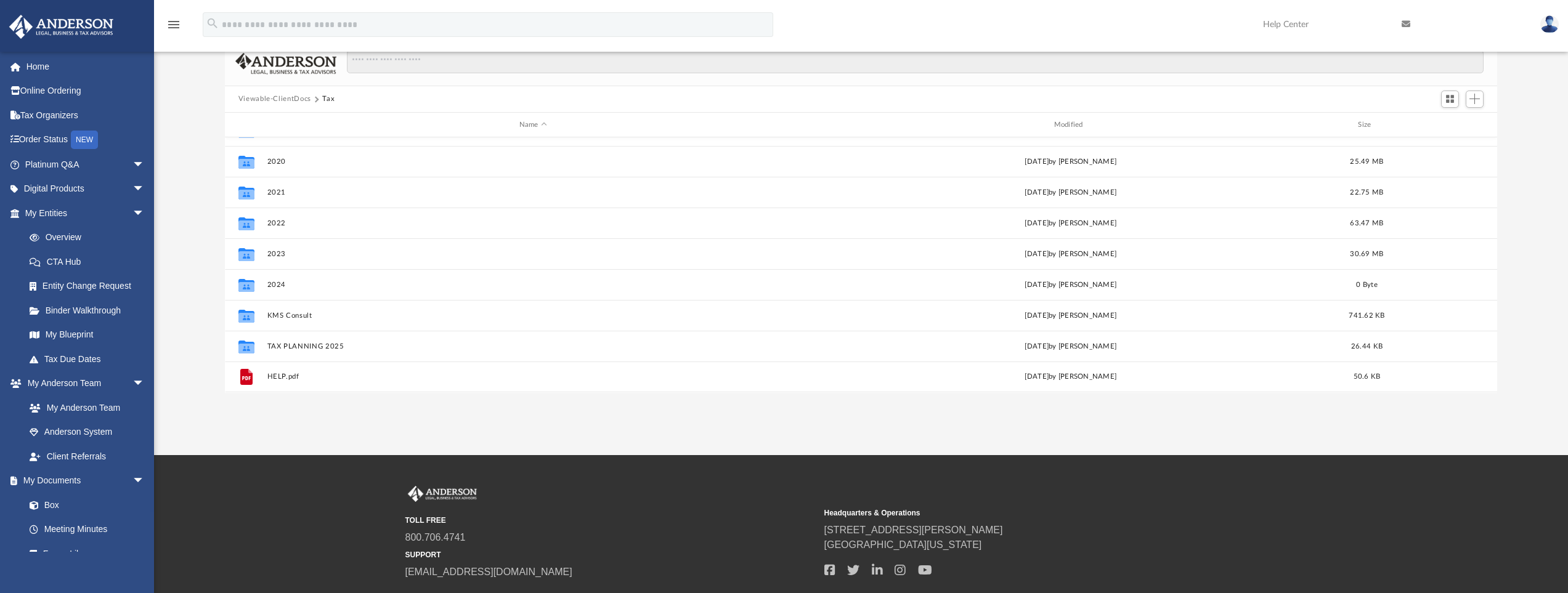
scroll to position [185, 0]
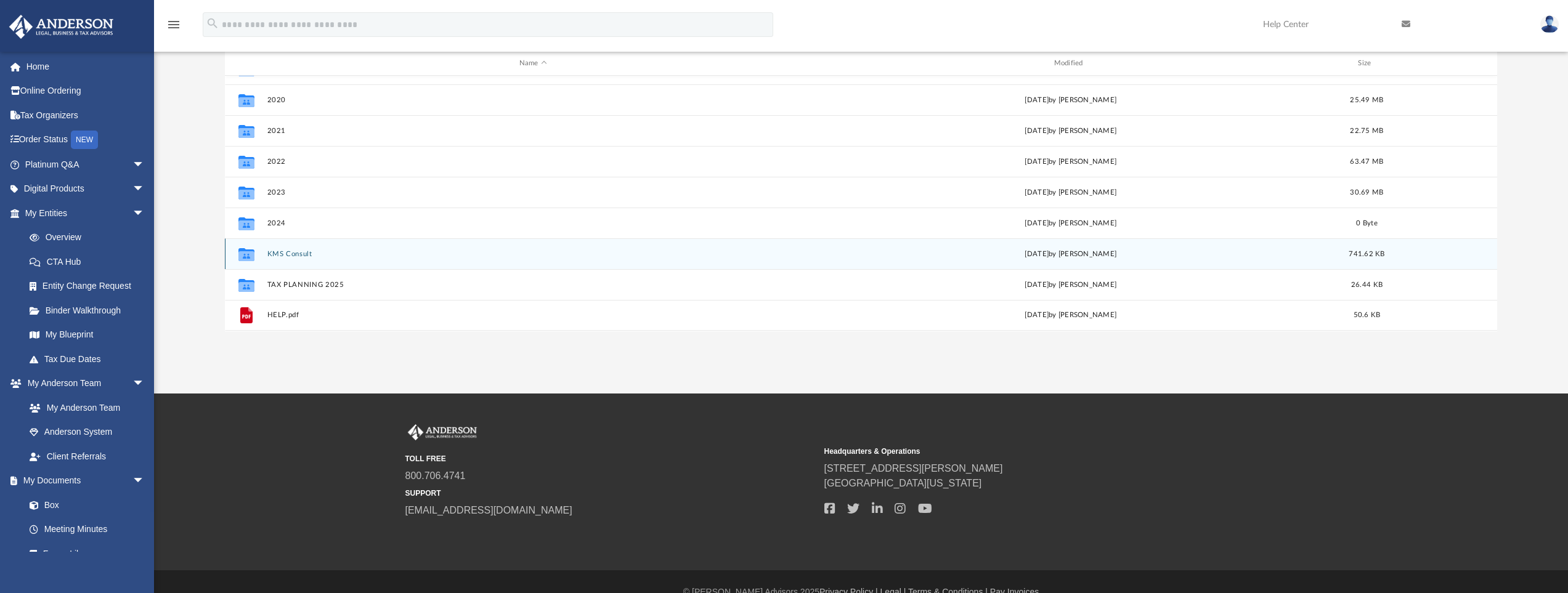
click at [292, 251] on button "KMS Consult" at bounding box center [533, 253] width 532 height 8
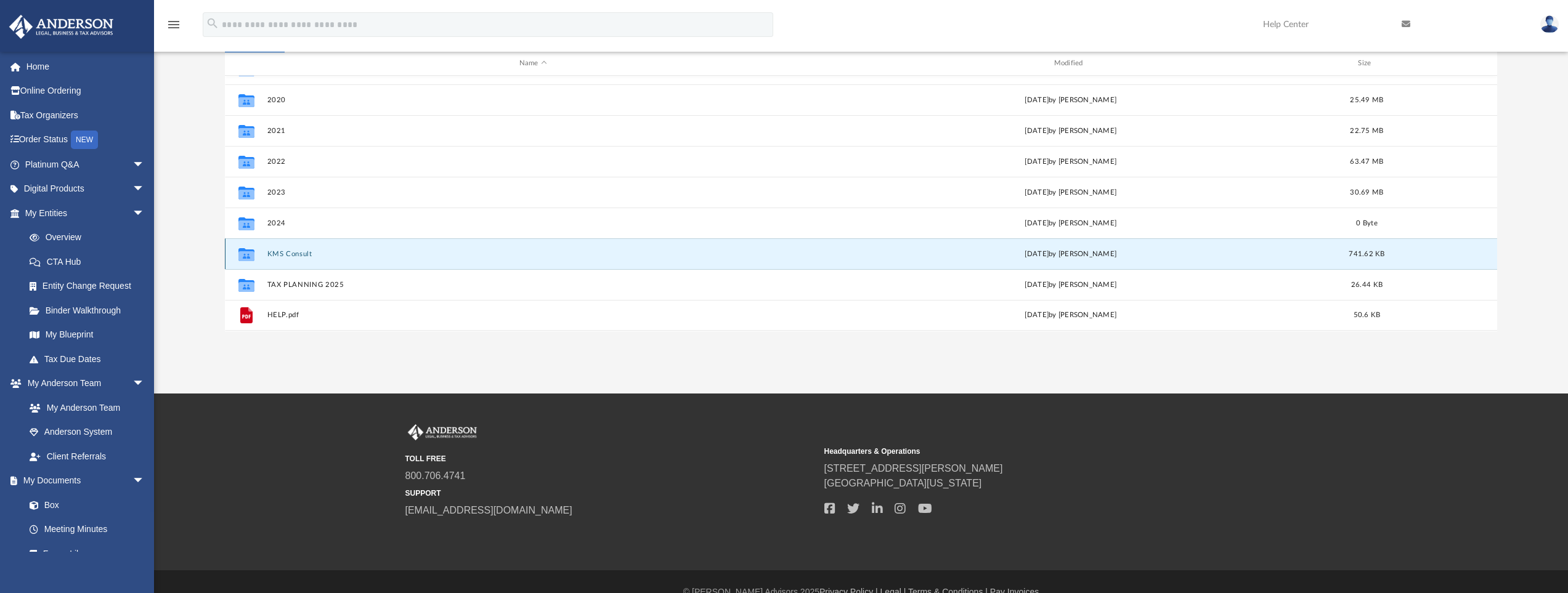
scroll to position [0, 0]
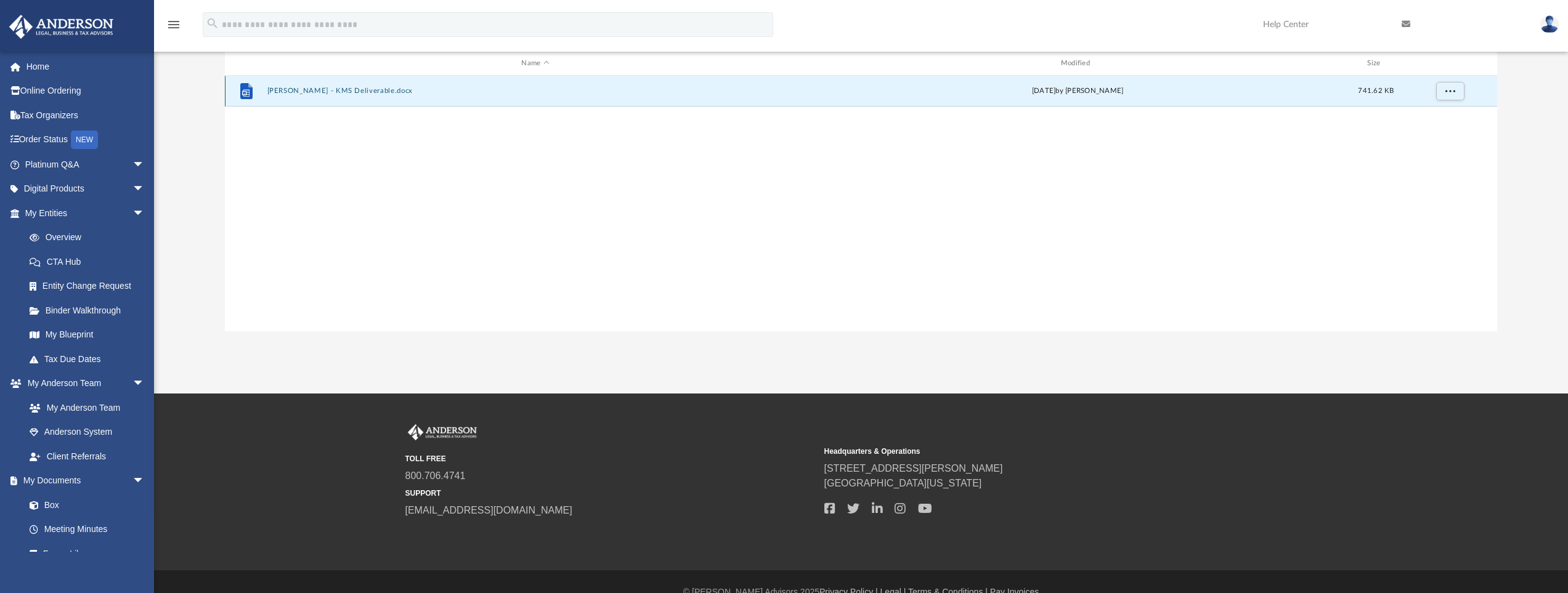
click at [356, 88] on button "Ramcharitar, Vaughn - KMS Deliverable.docx" at bounding box center [535, 91] width 536 height 8
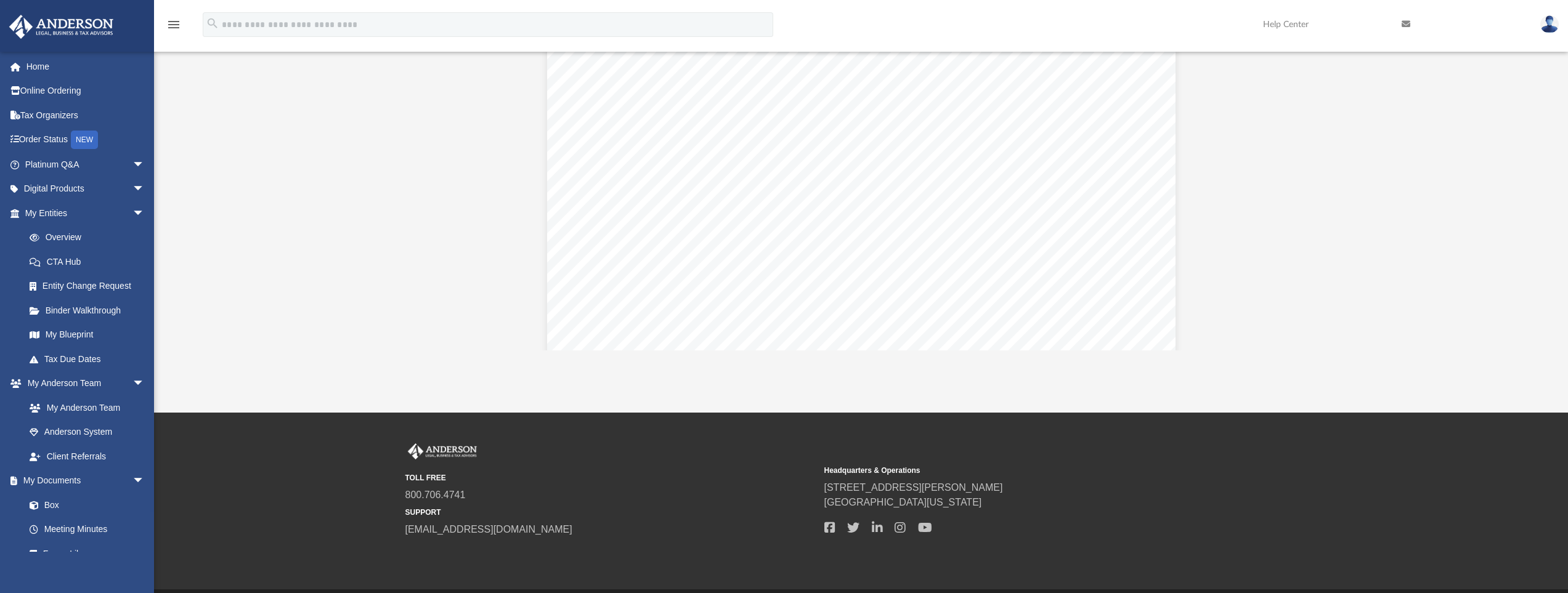
scroll to position [9051, 0]
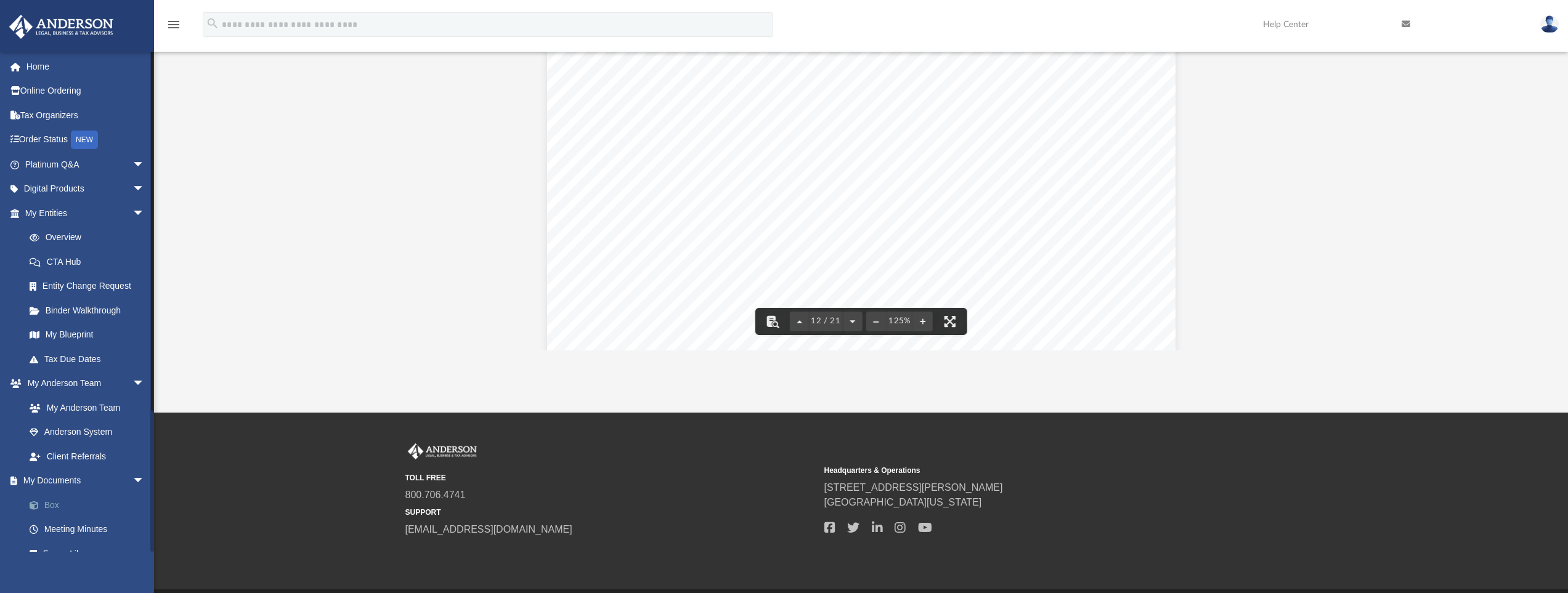
click at [55, 499] on link "Box" at bounding box center [90, 505] width 146 height 25
